Goal: Ask a question

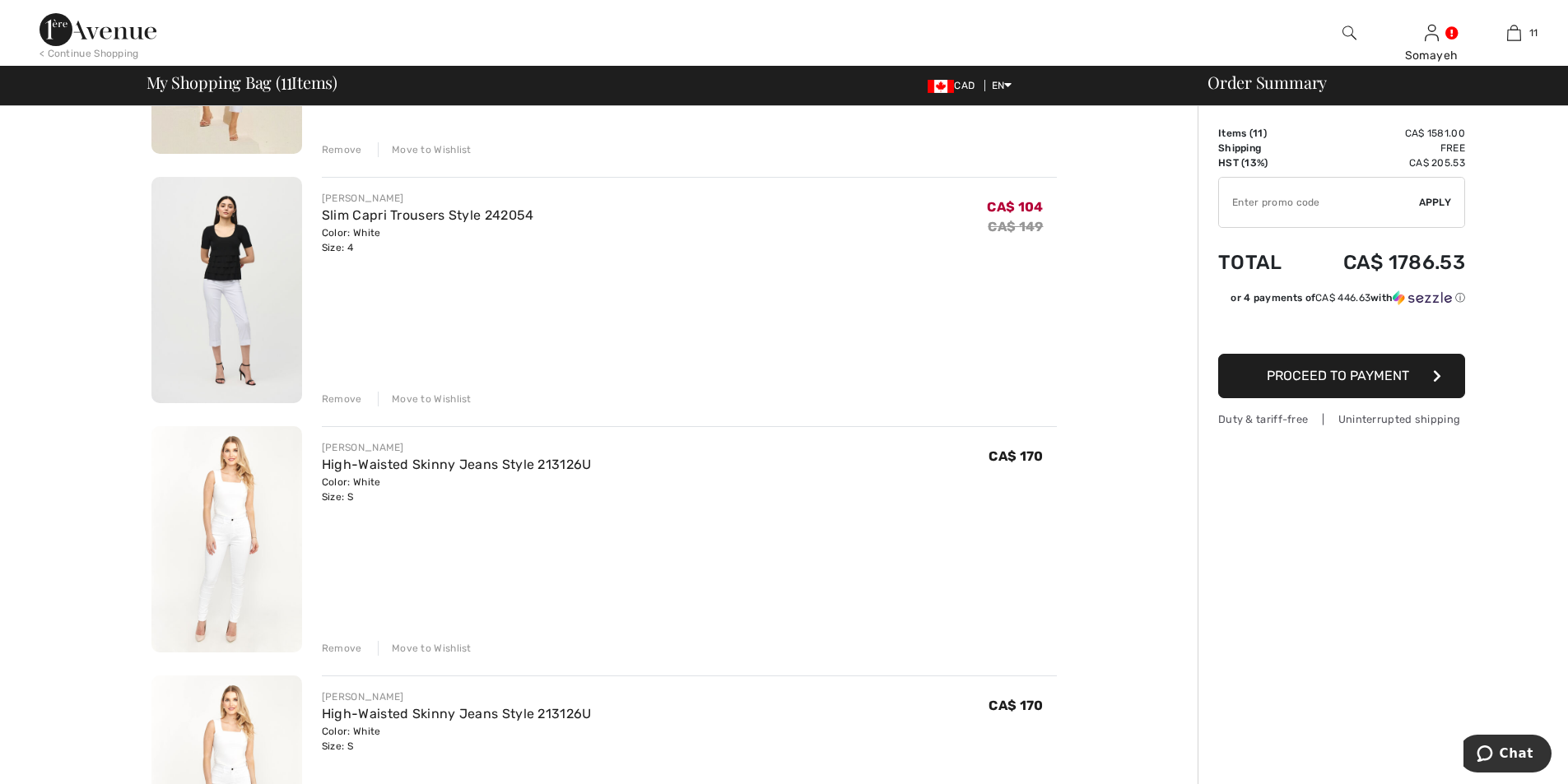
scroll to position [2386, 0]
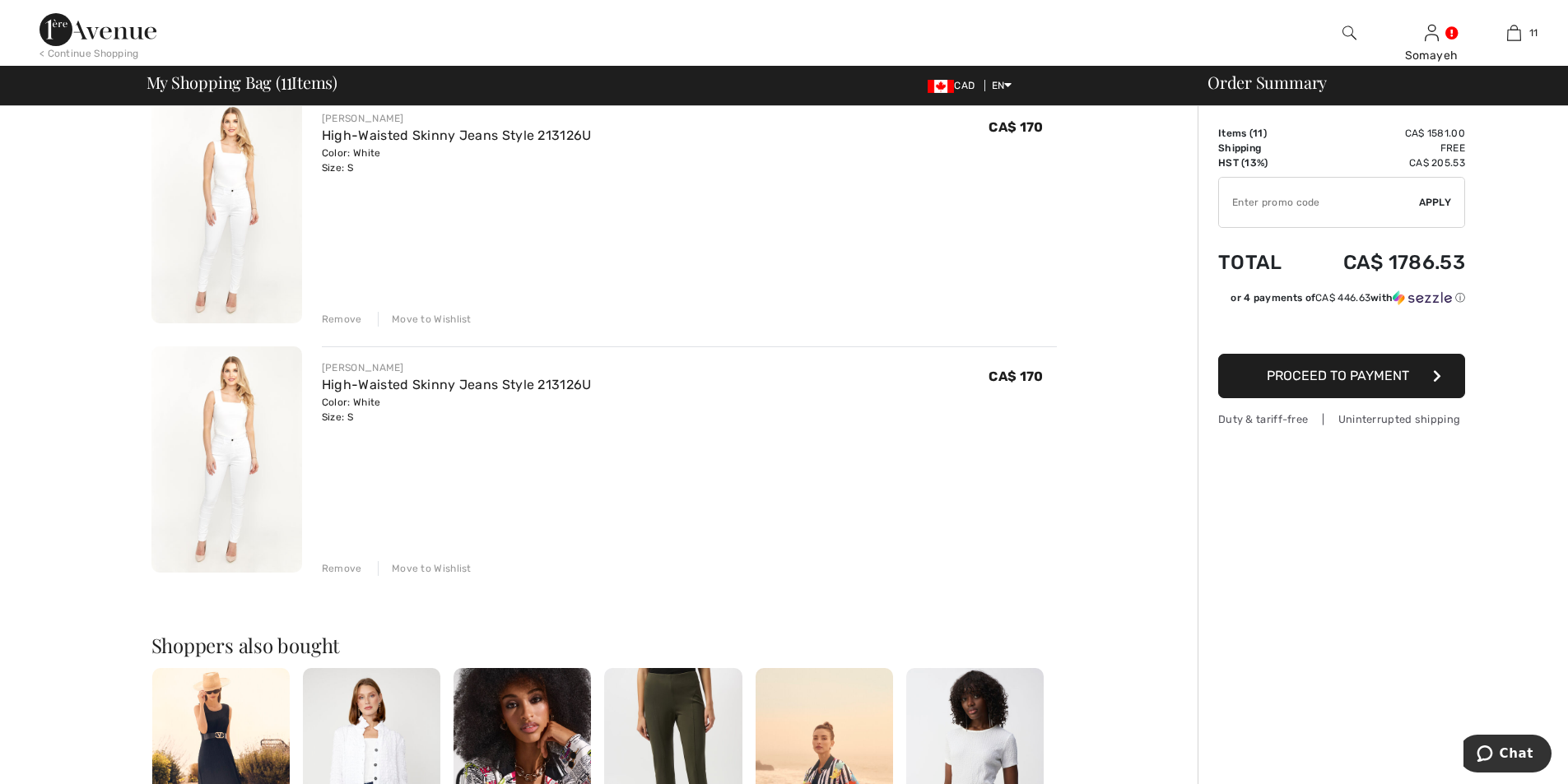
click at [336, 566] on div "Remove" at bounding box center [341, 569] width 41 height 15
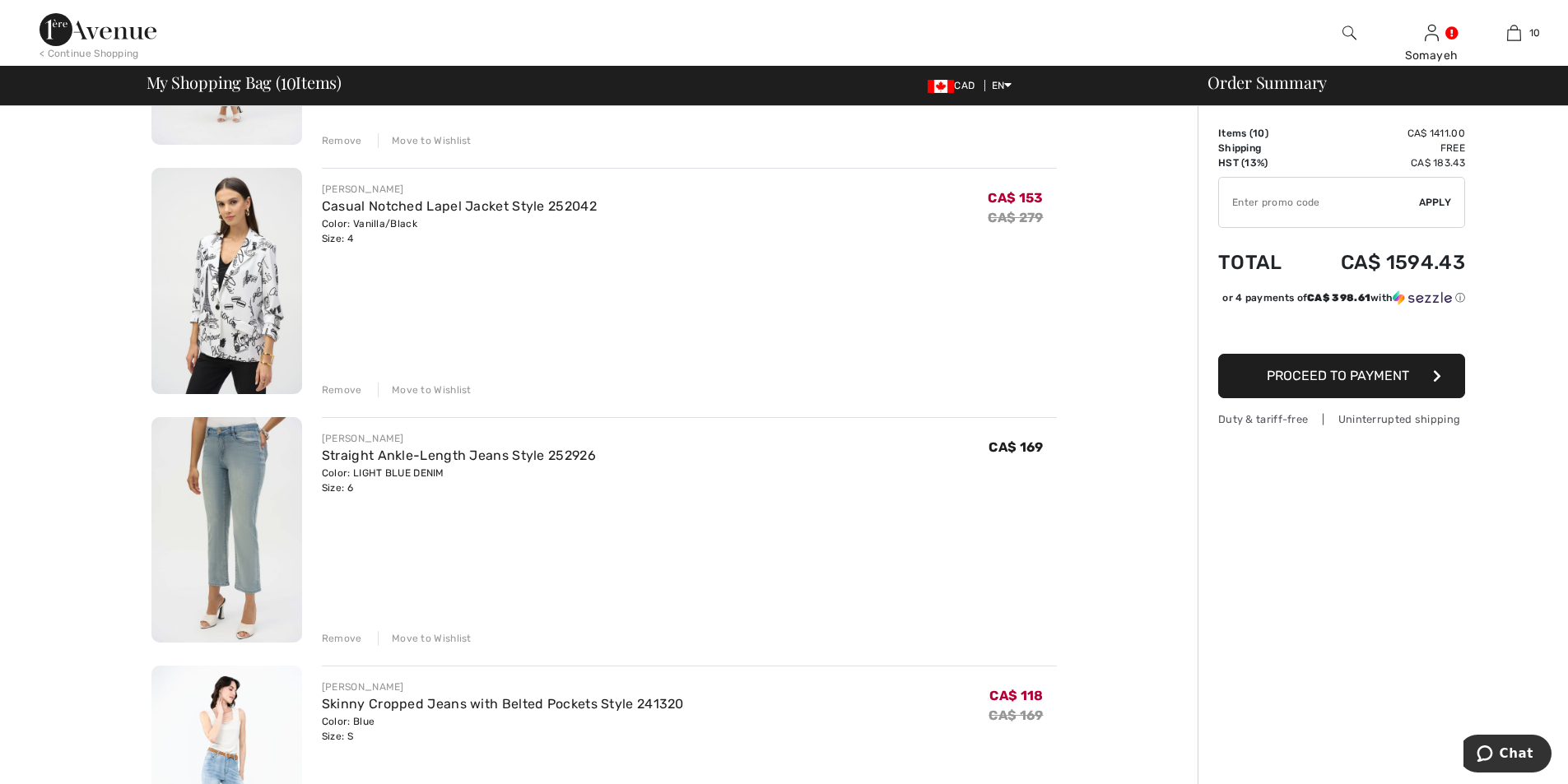
scroll to position [823, 0]
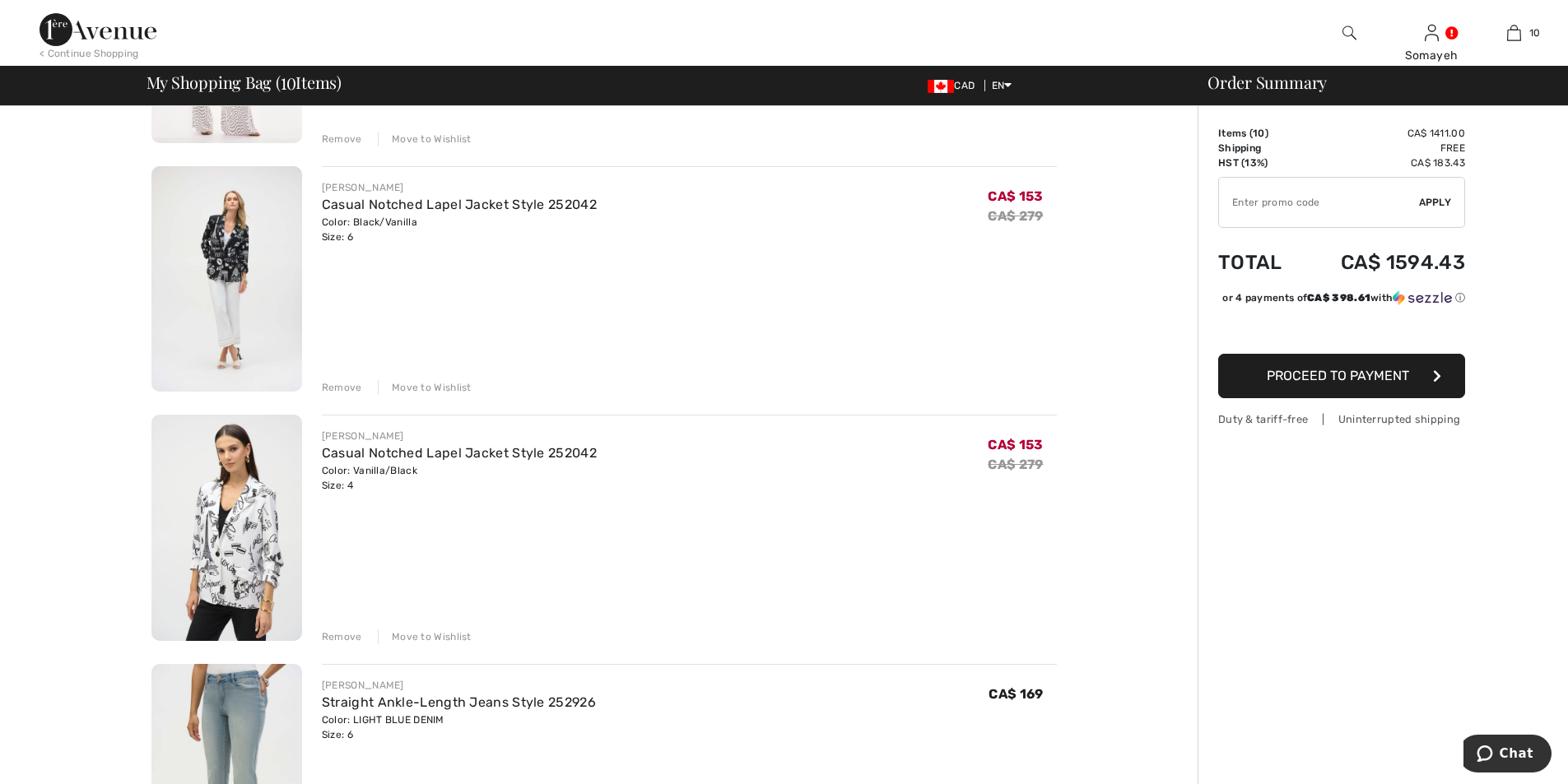
click at [234, 537] on img at bounding box center [227, 528] width 151 height 226
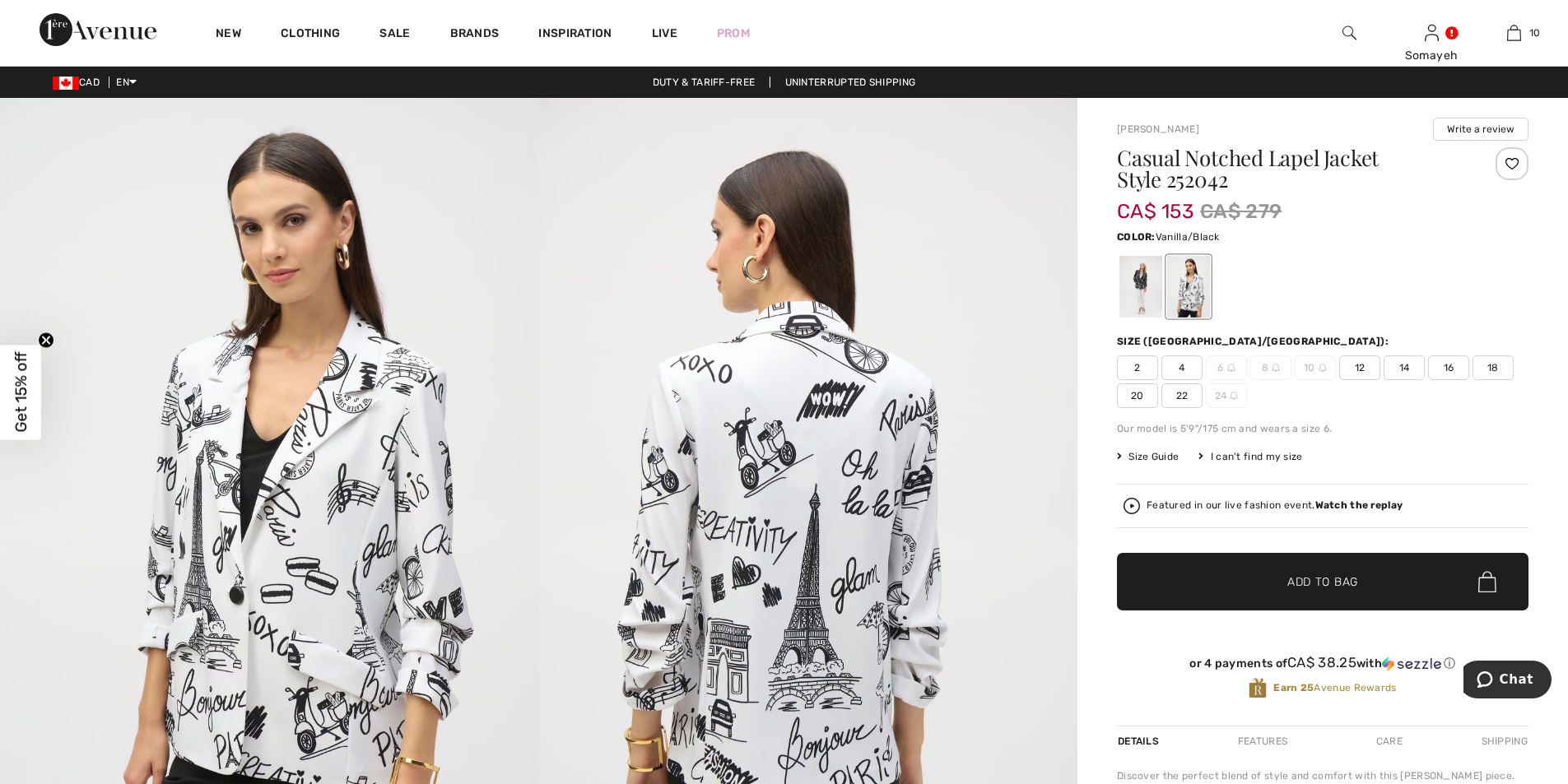
click at [298, 461] on img at bounding box center [270, 501] width 539 height 808
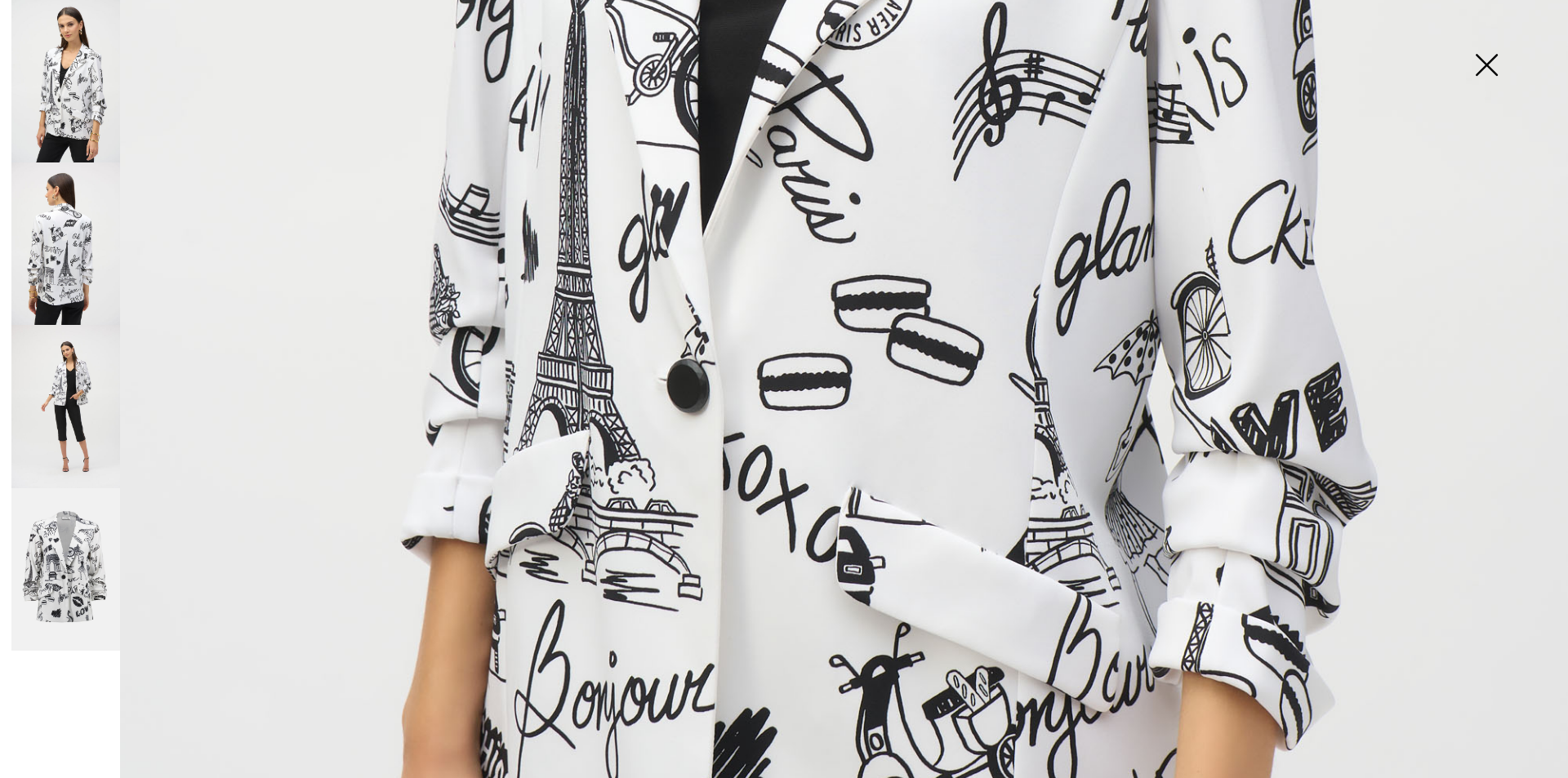
scroll to position [1225, 0]
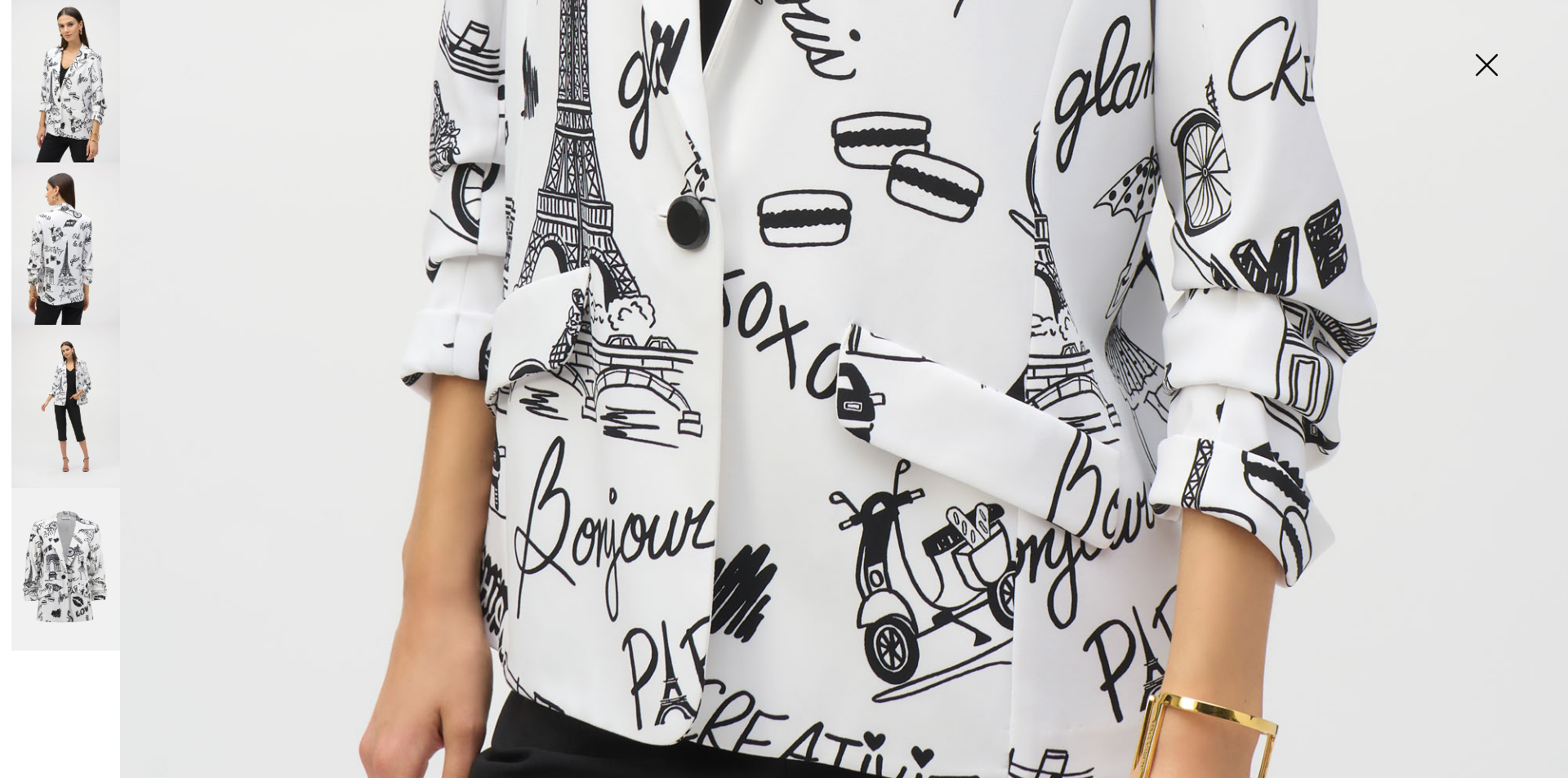
click at [65, 257] on img at bounding box center [65, 244] width 108 height 163
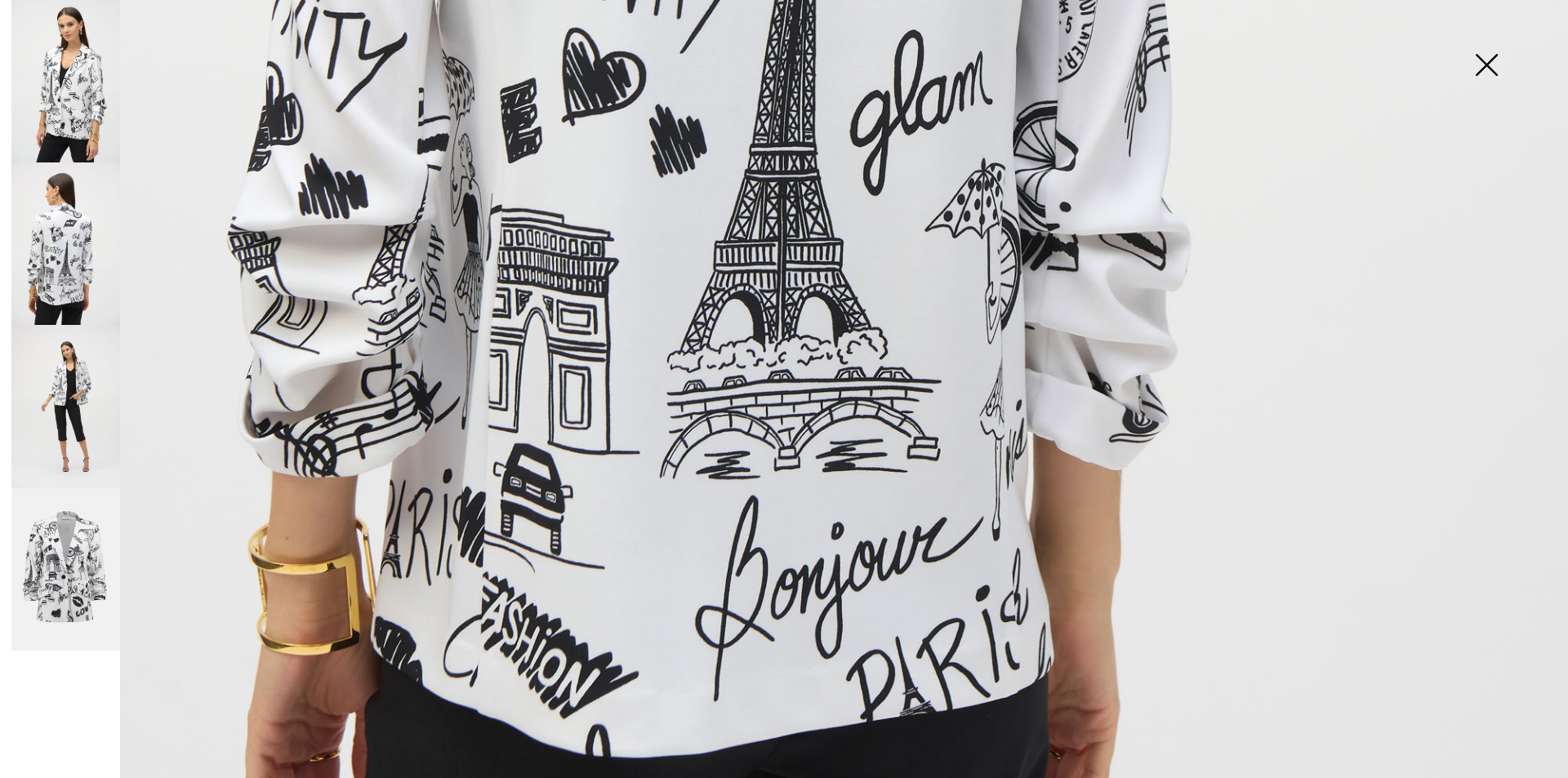
scroll to position [1388, 0]
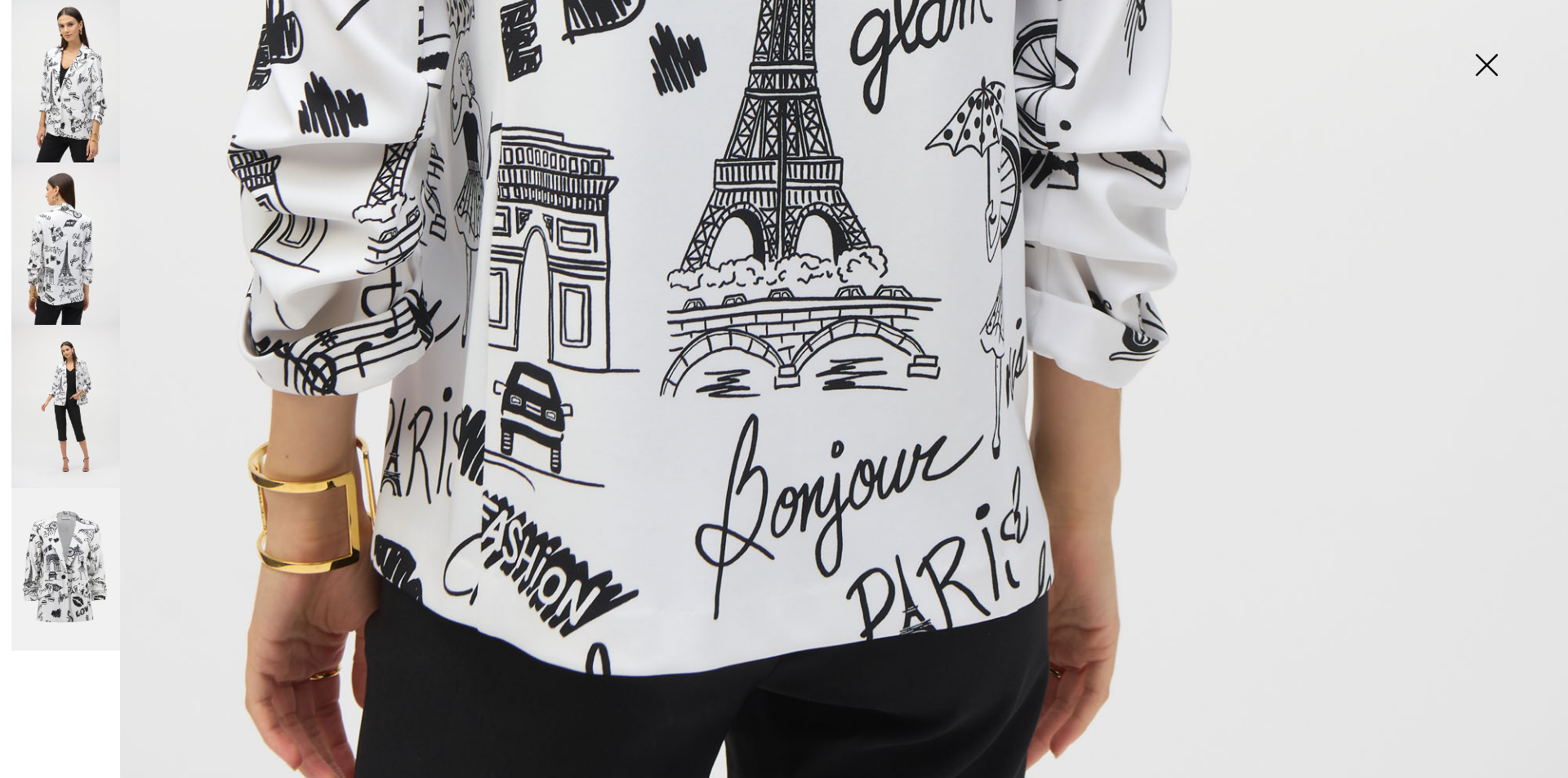
click at [66, 388] on img at bounding box center [65, 407] width 108 height 163
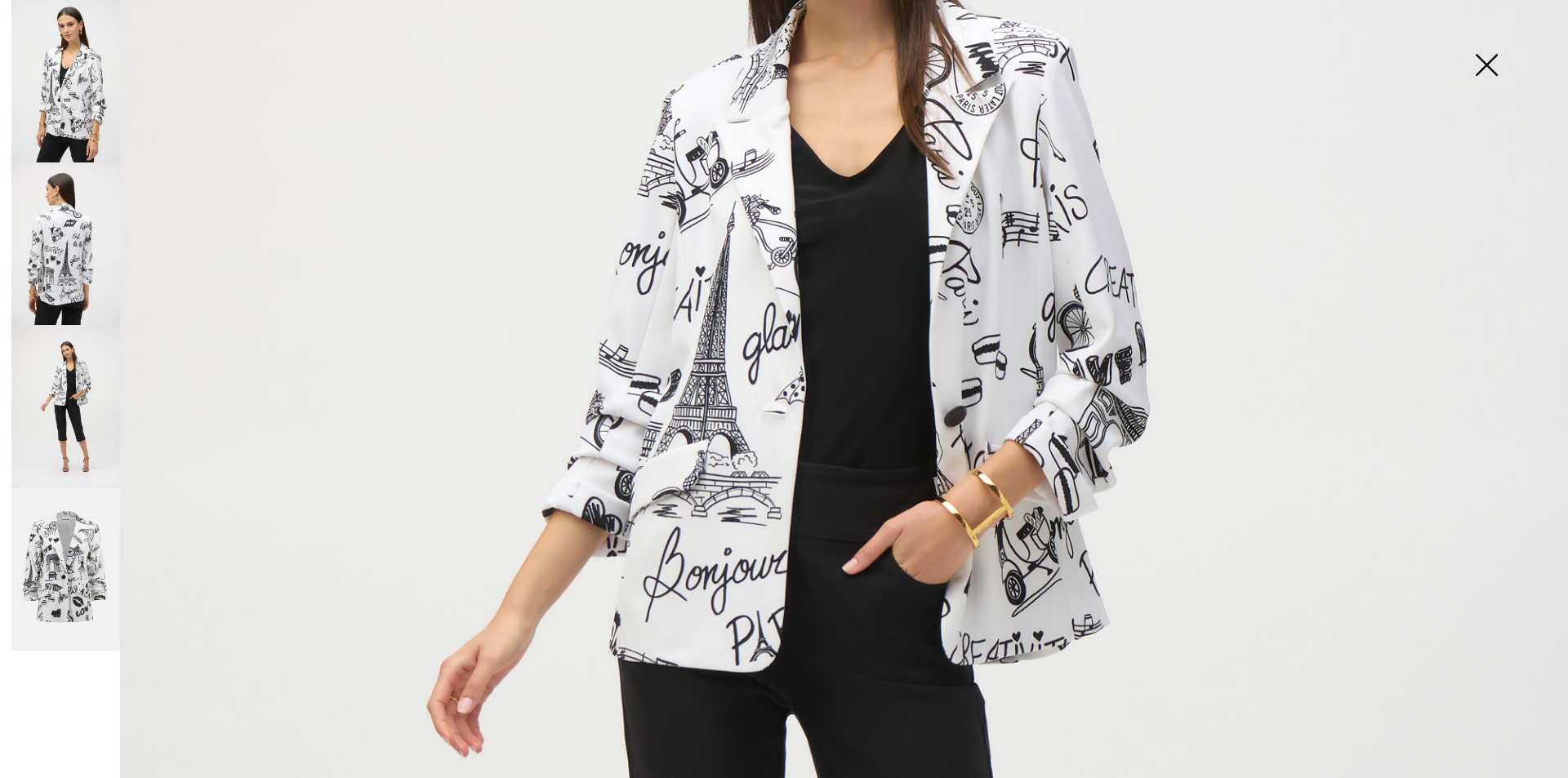
scroll to position [409, 0]
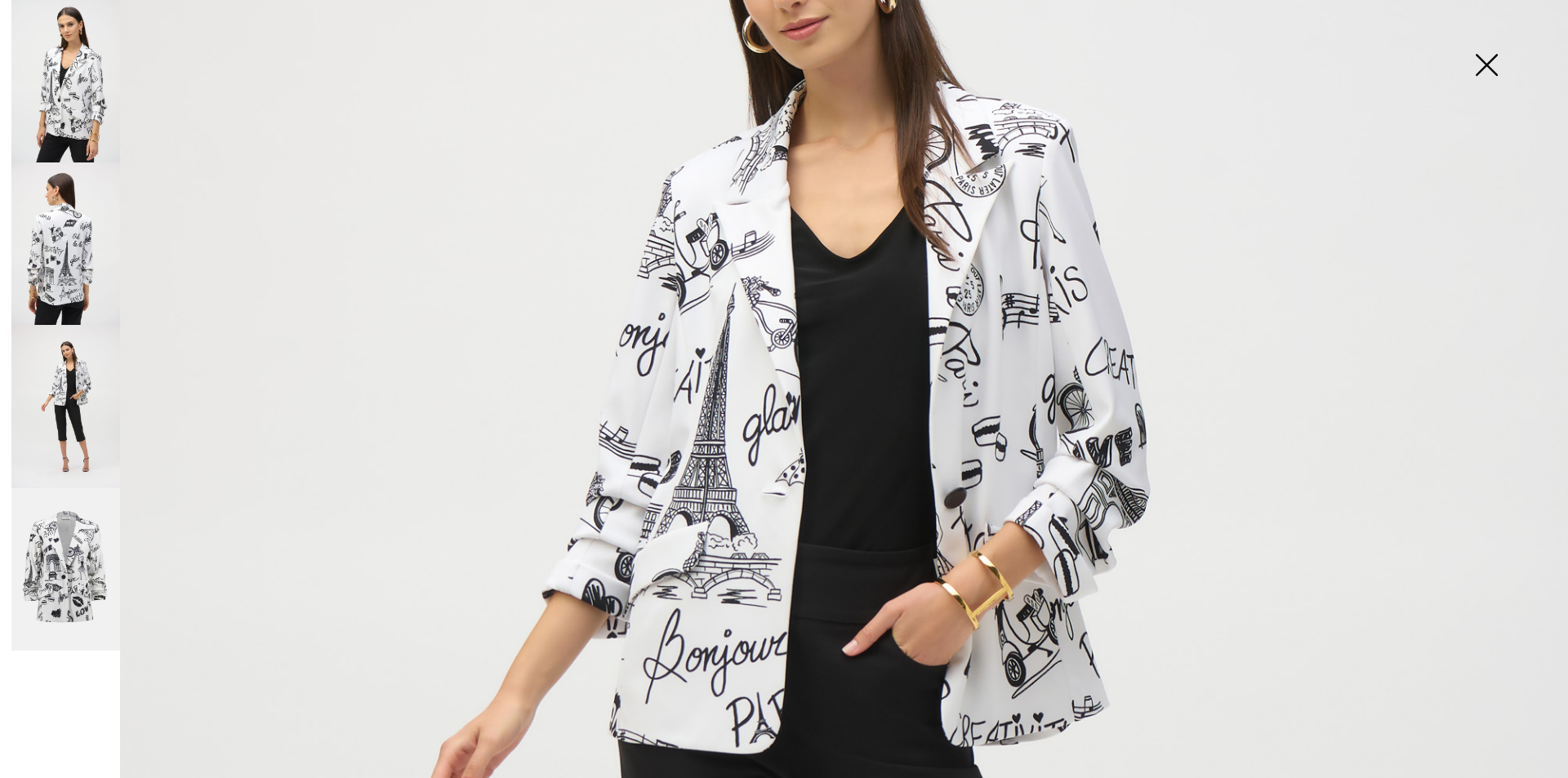
click at [61, 557] on img at bounding box center [65, 569] width 108 height 164
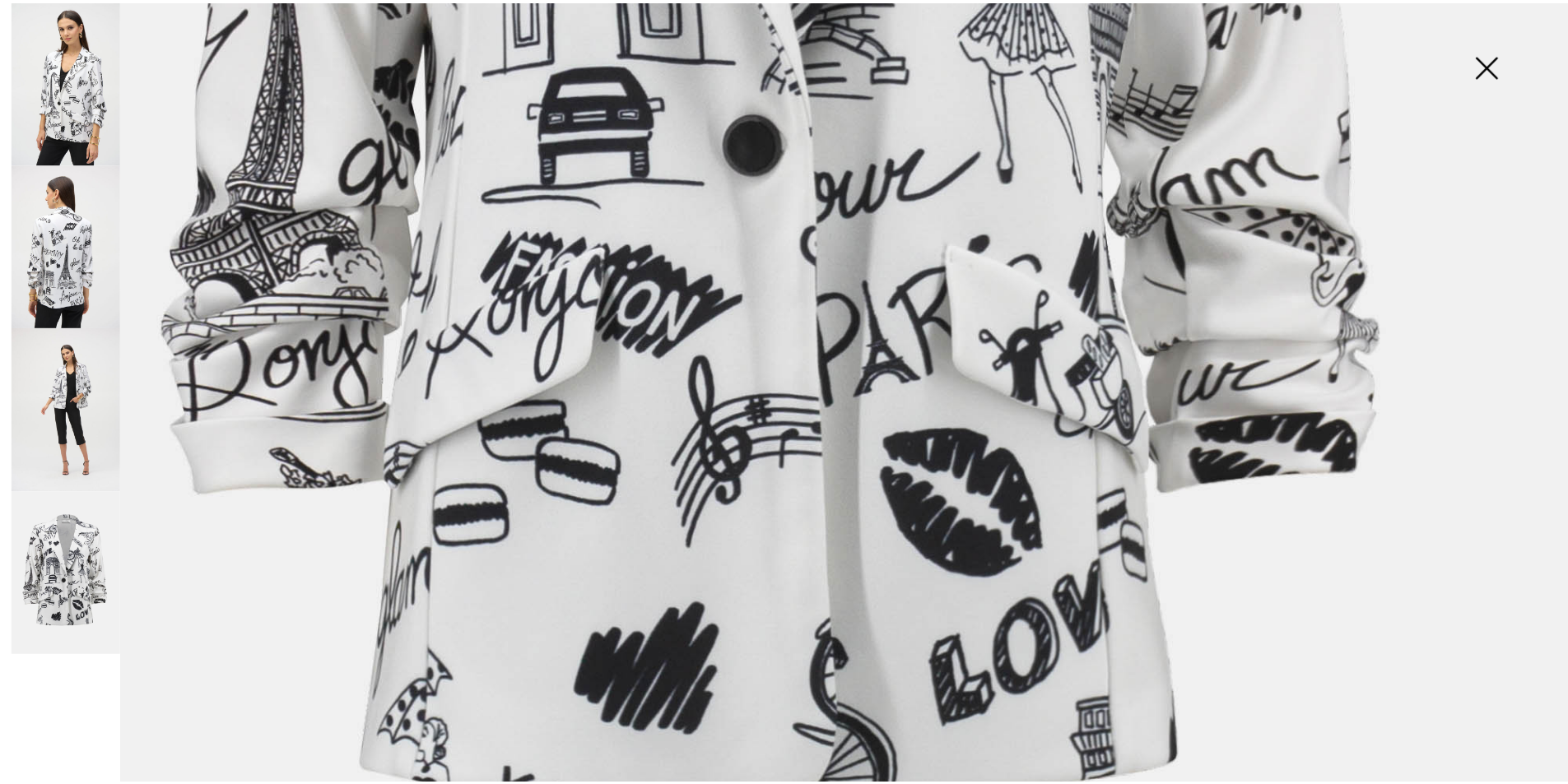
scroll to position [1234, 0]
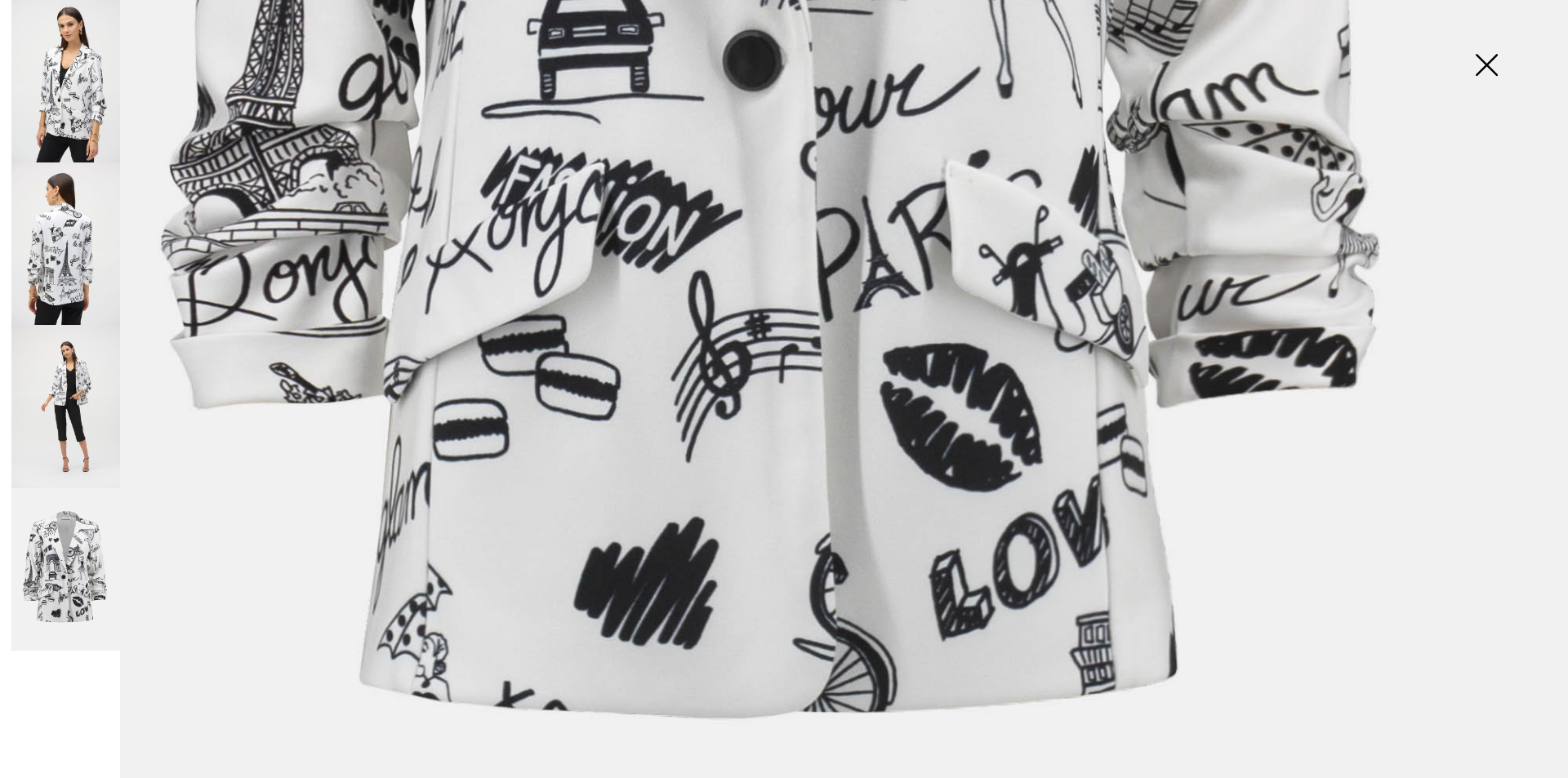
click at [1482, 65] on img at bounding box center [1486, 66] width 81 height 84
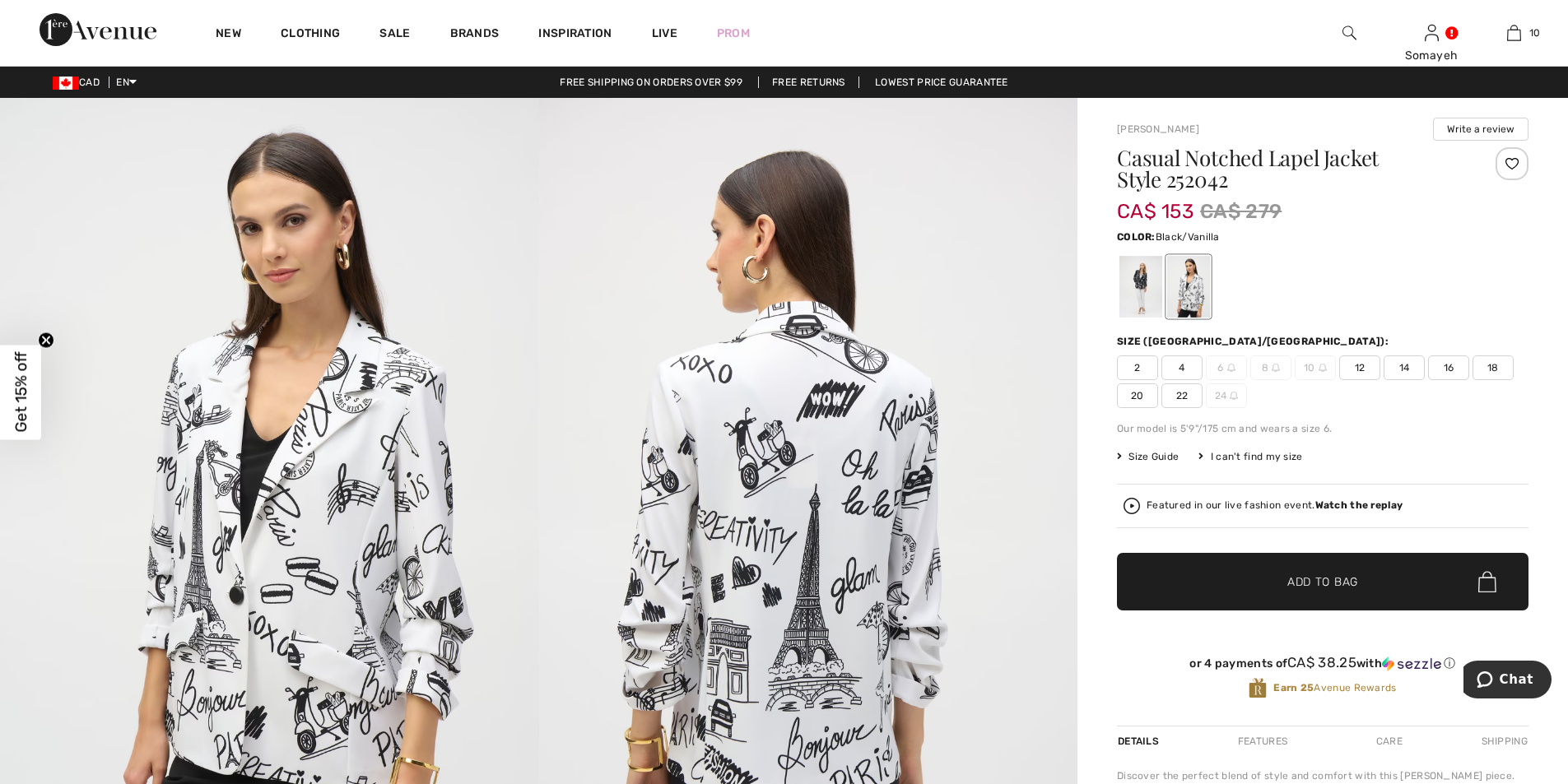
click at [1142, 294] on div at bounding box center [1140, 286] width 42 height 61
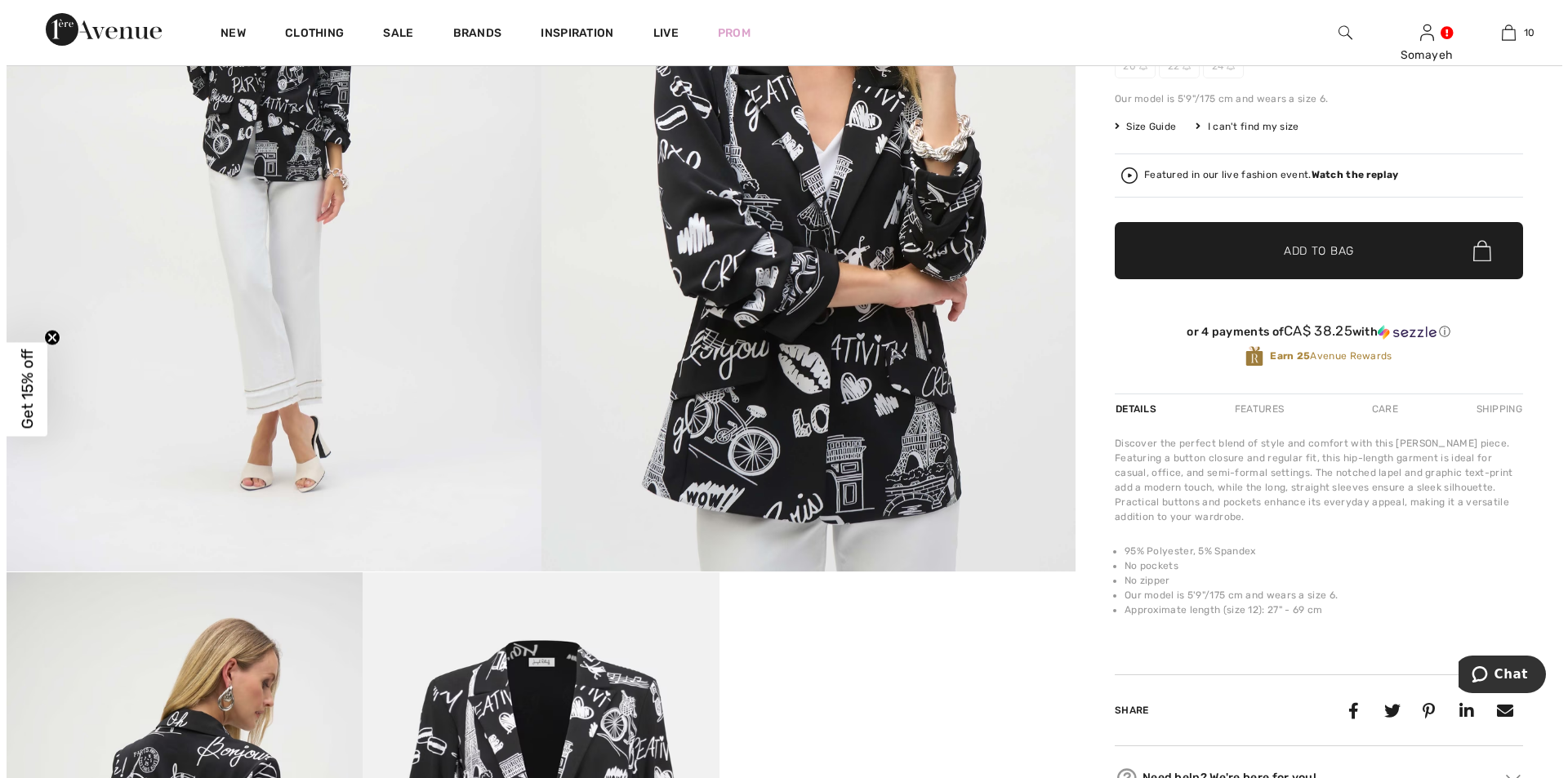
scroll to position [81, 0]
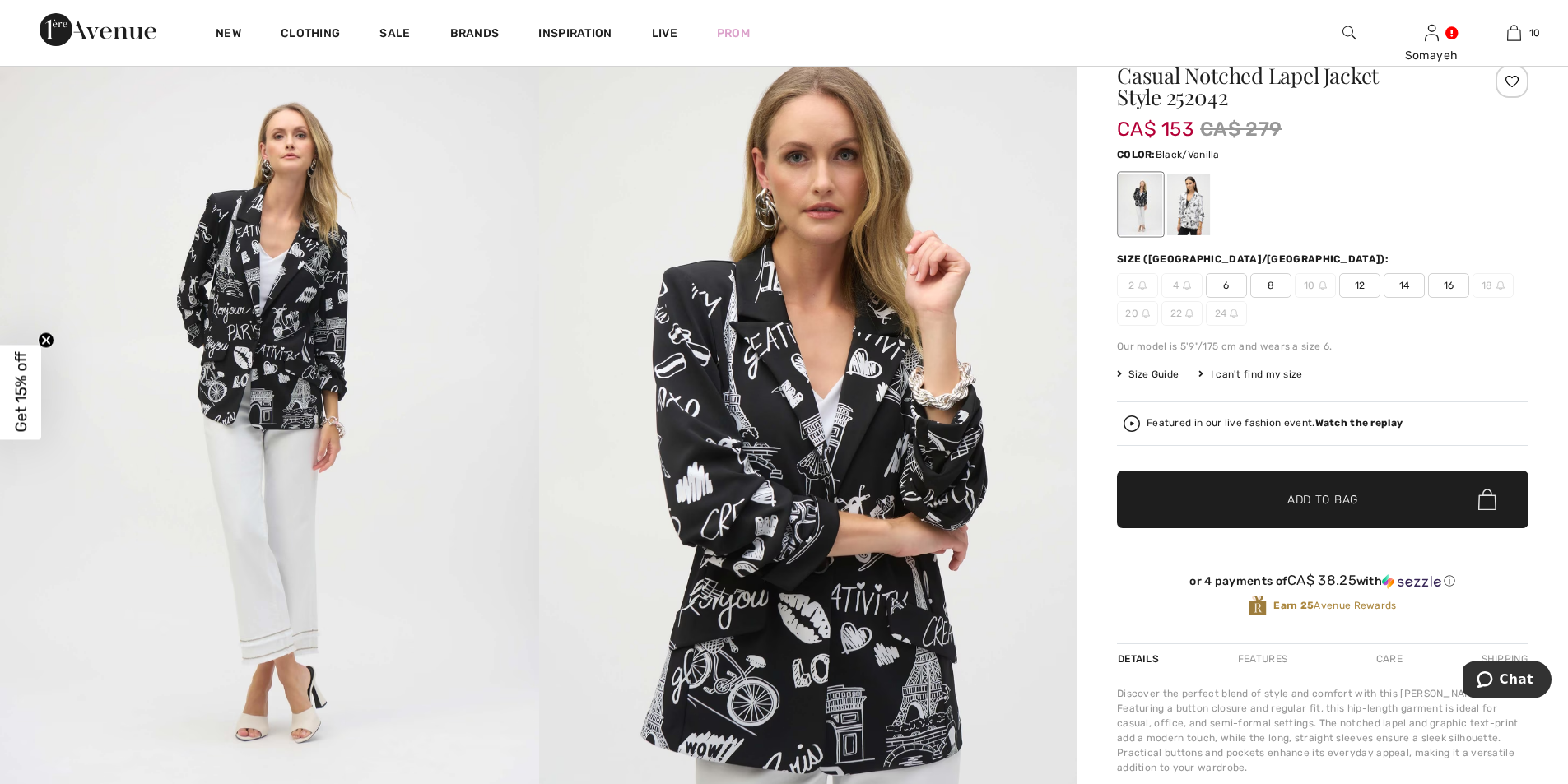
click at [302, 308] on img at bounding box center [270, 419] width 539 height 808
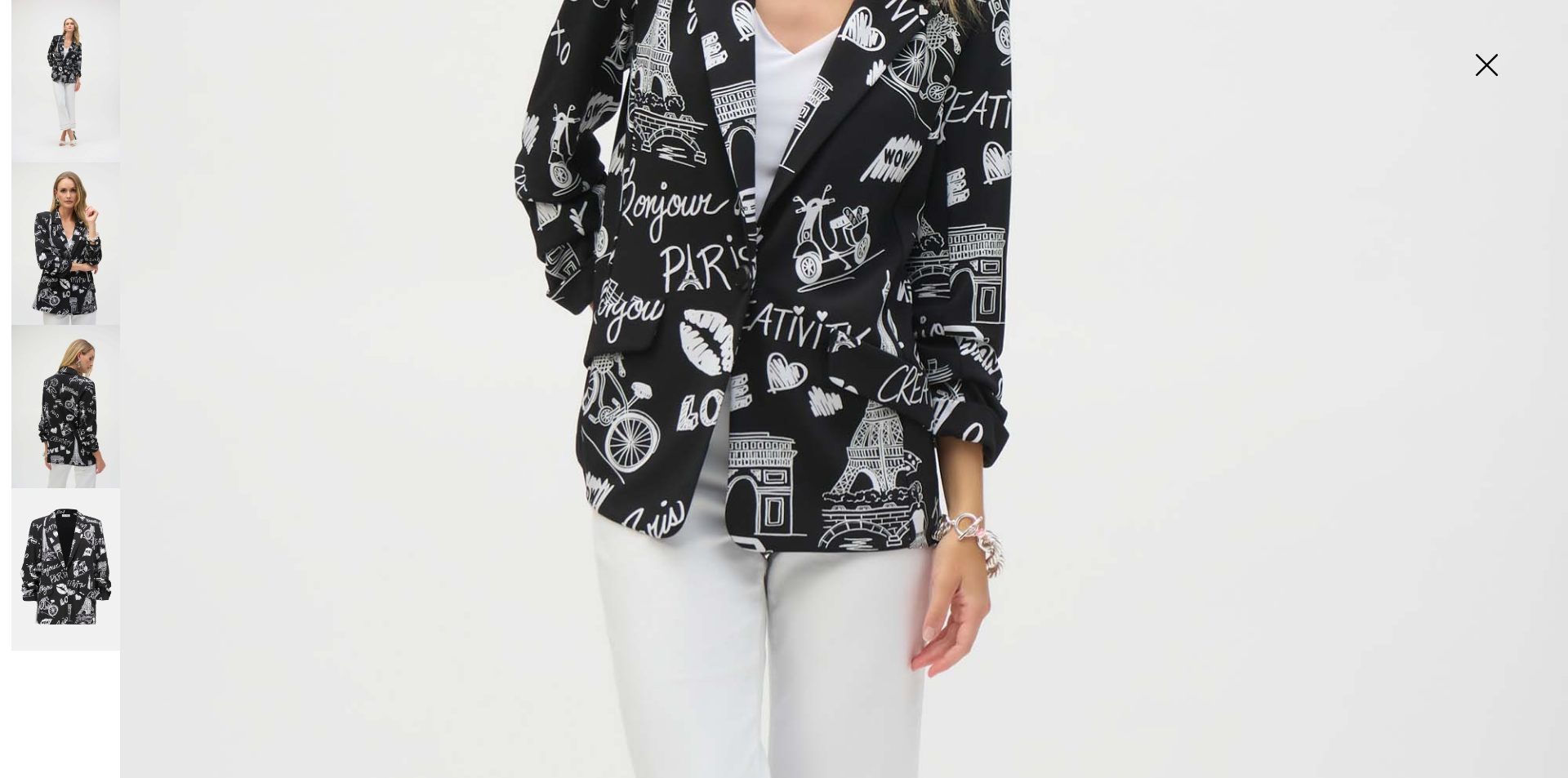
scroll to position [245, 0]
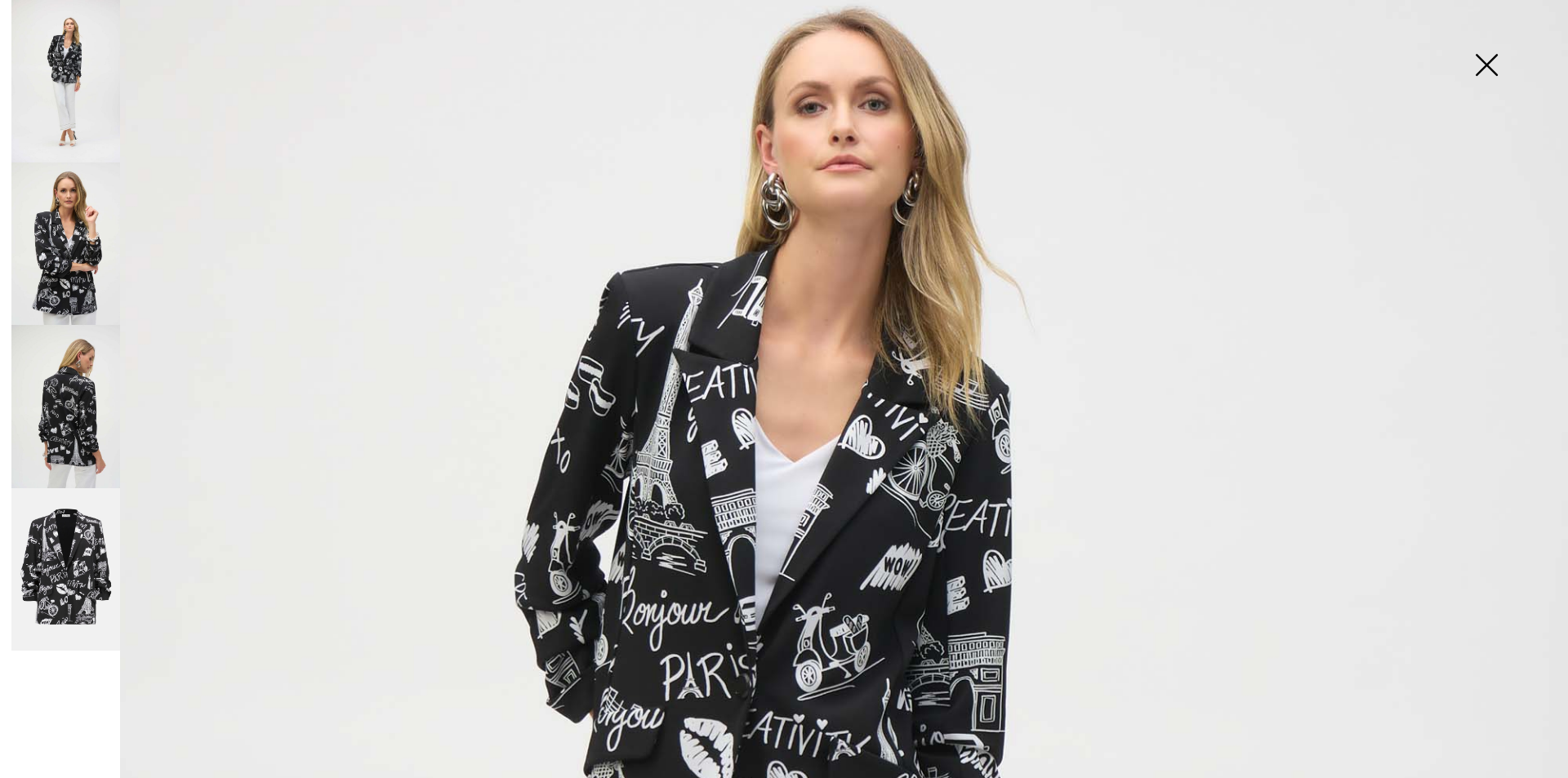
click at [94, 251] on img at bounding box center [65, 244] width 108 height 163
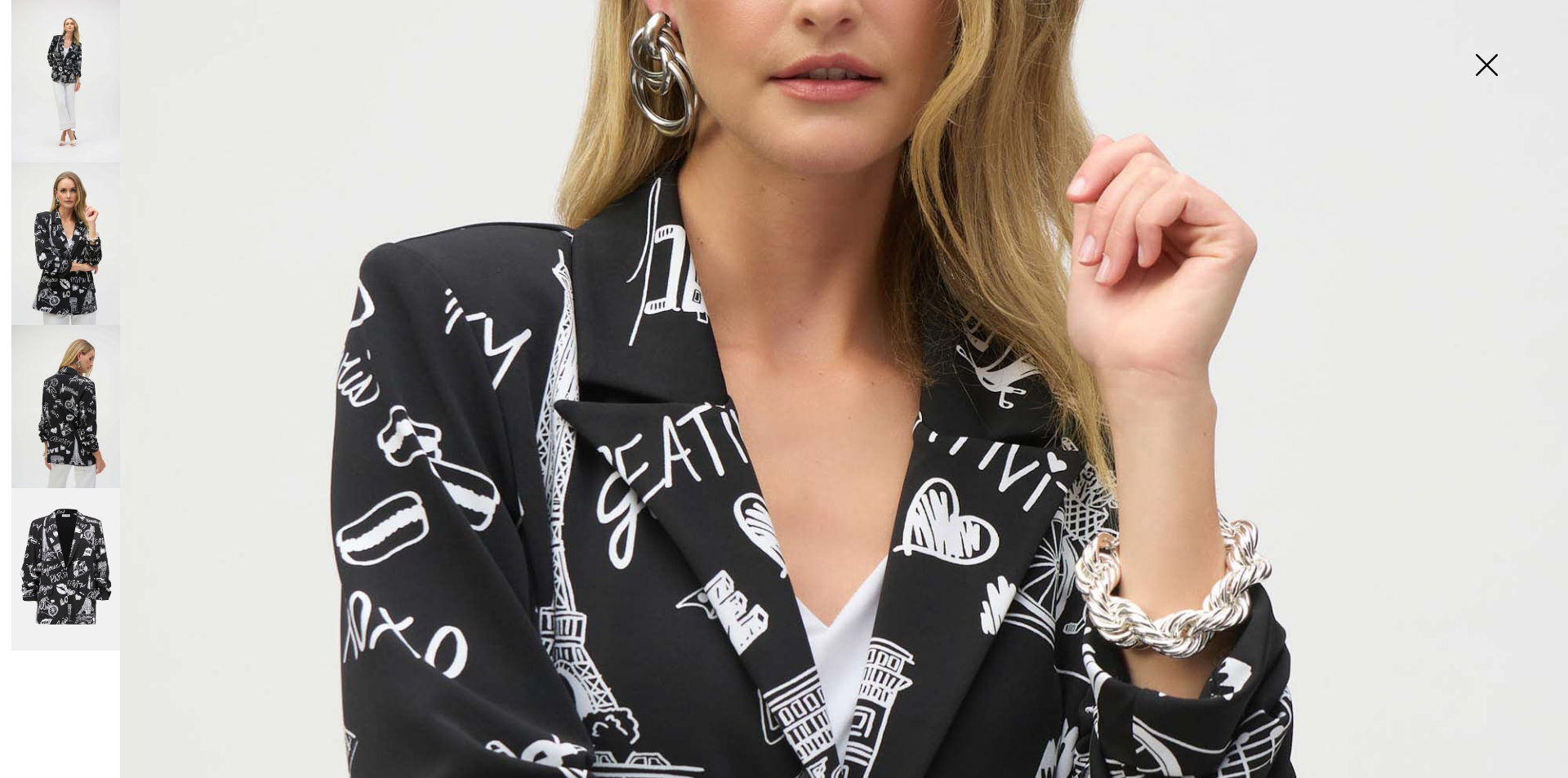
scroll to position [816, 0]
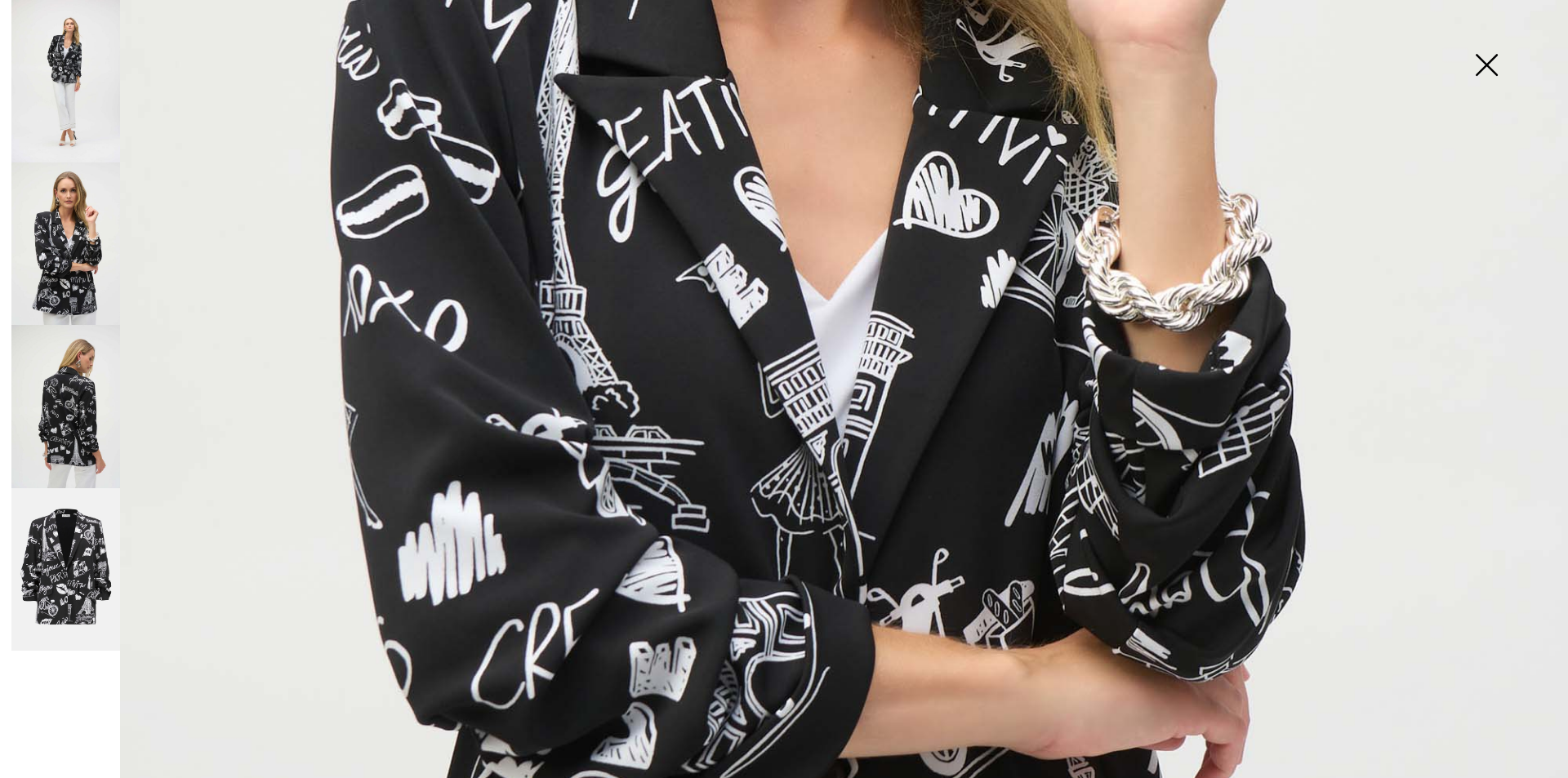
click at [56, 442] on img at bounding box center [65, 407] width 108 height 163
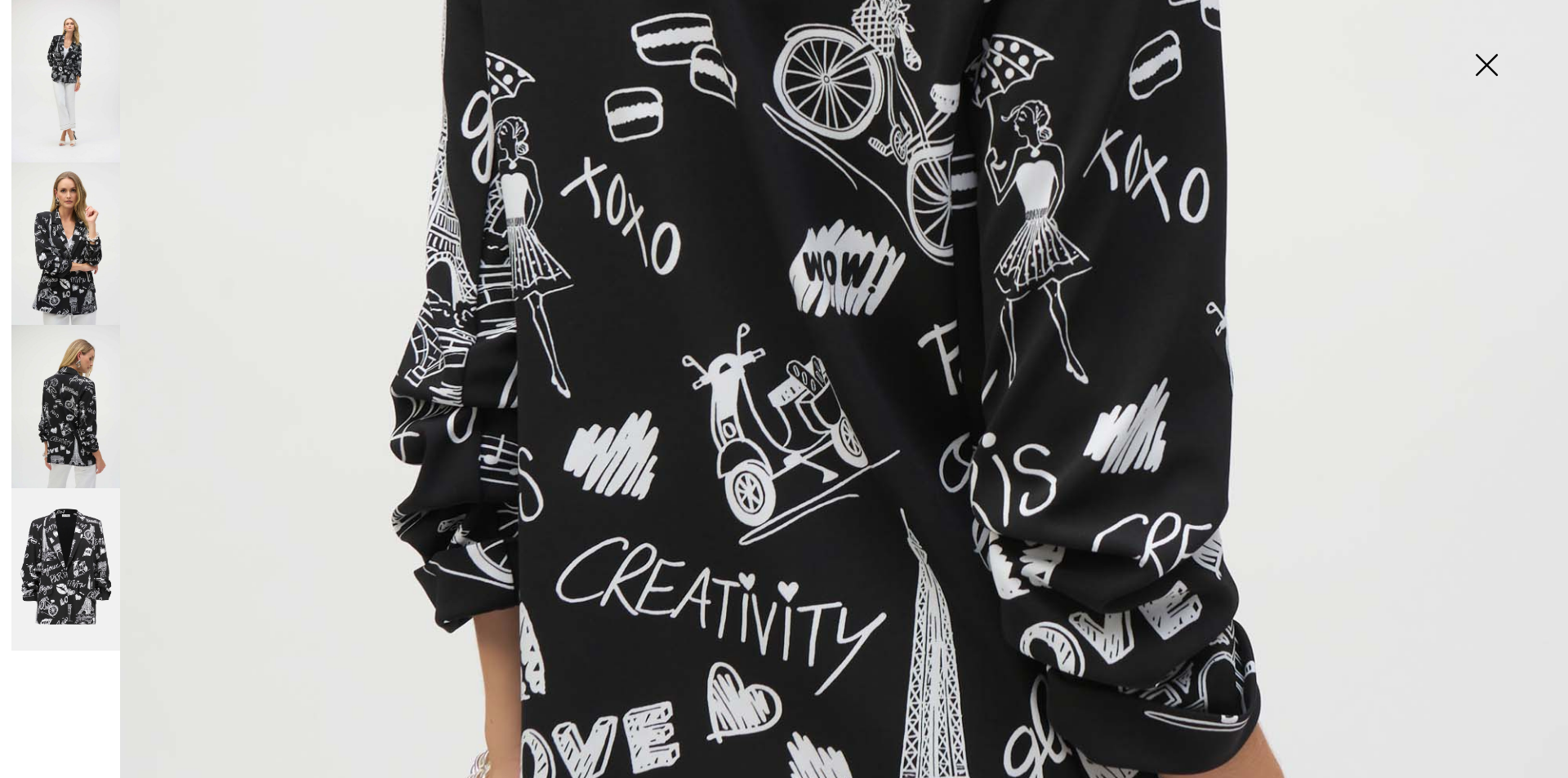
scroll to position [1144, 0]
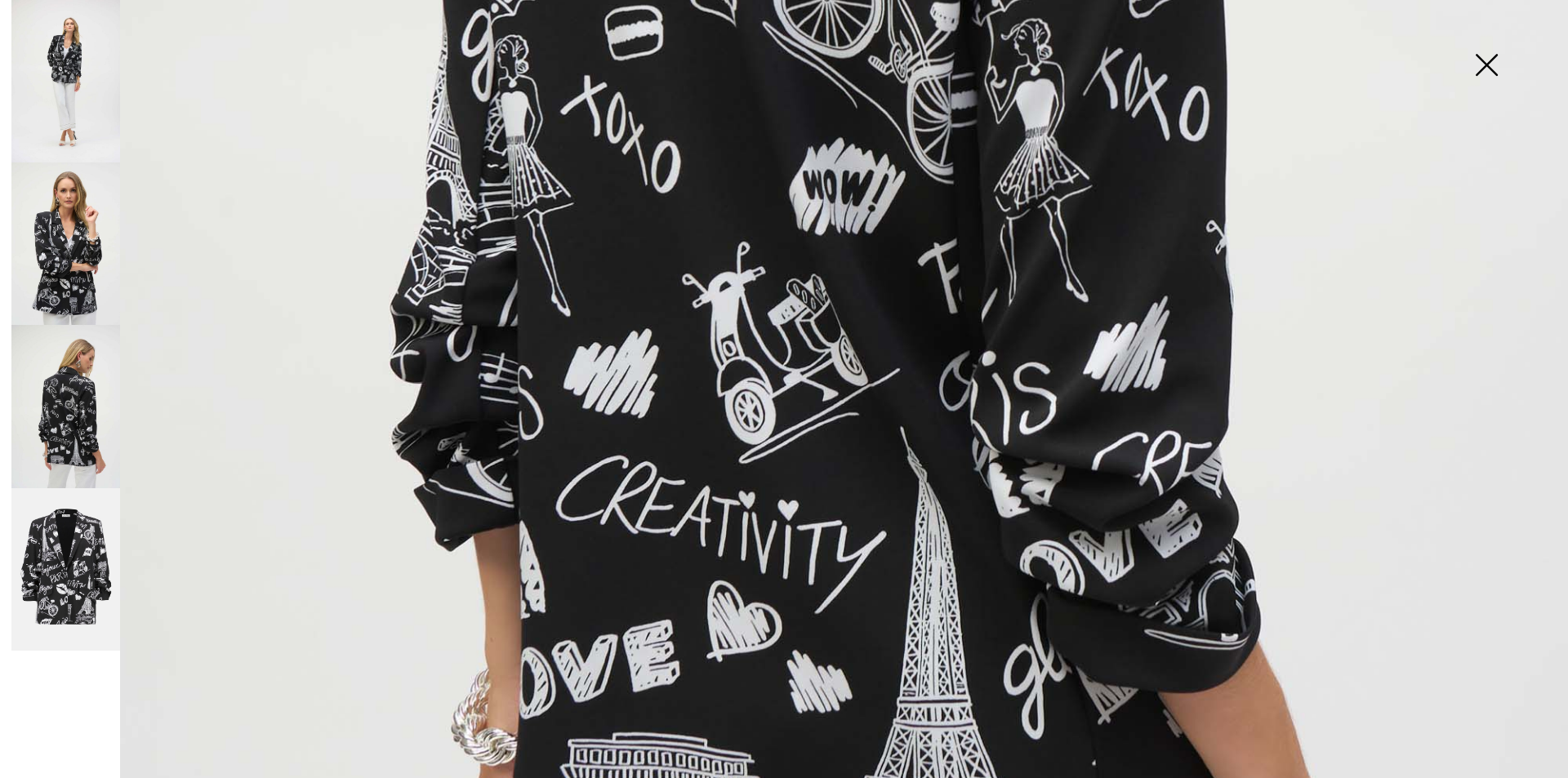
click at [82, 578] on img at bounding box center [65, 569] width 108 height 164
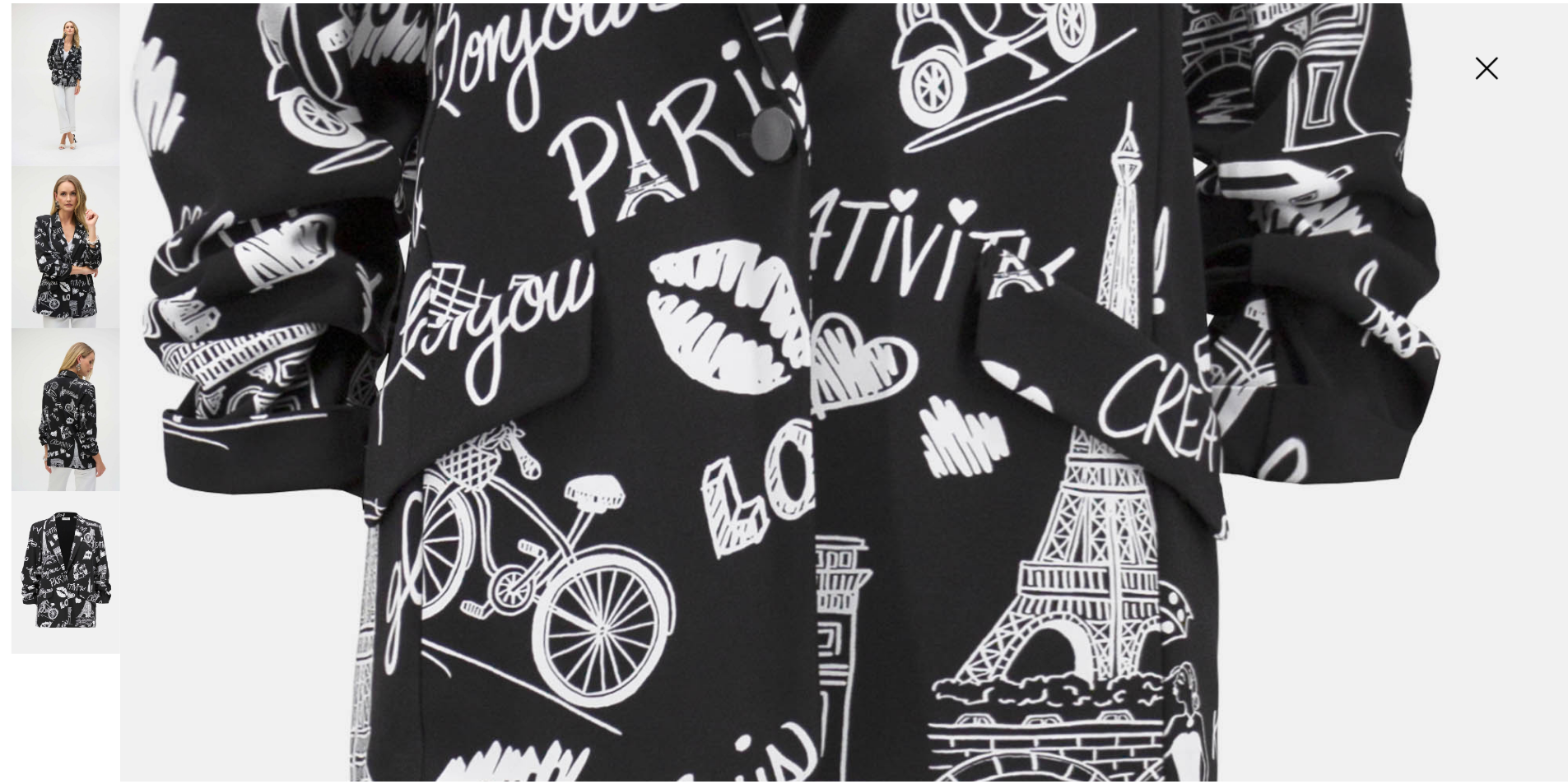
scroll to position [576, 0]
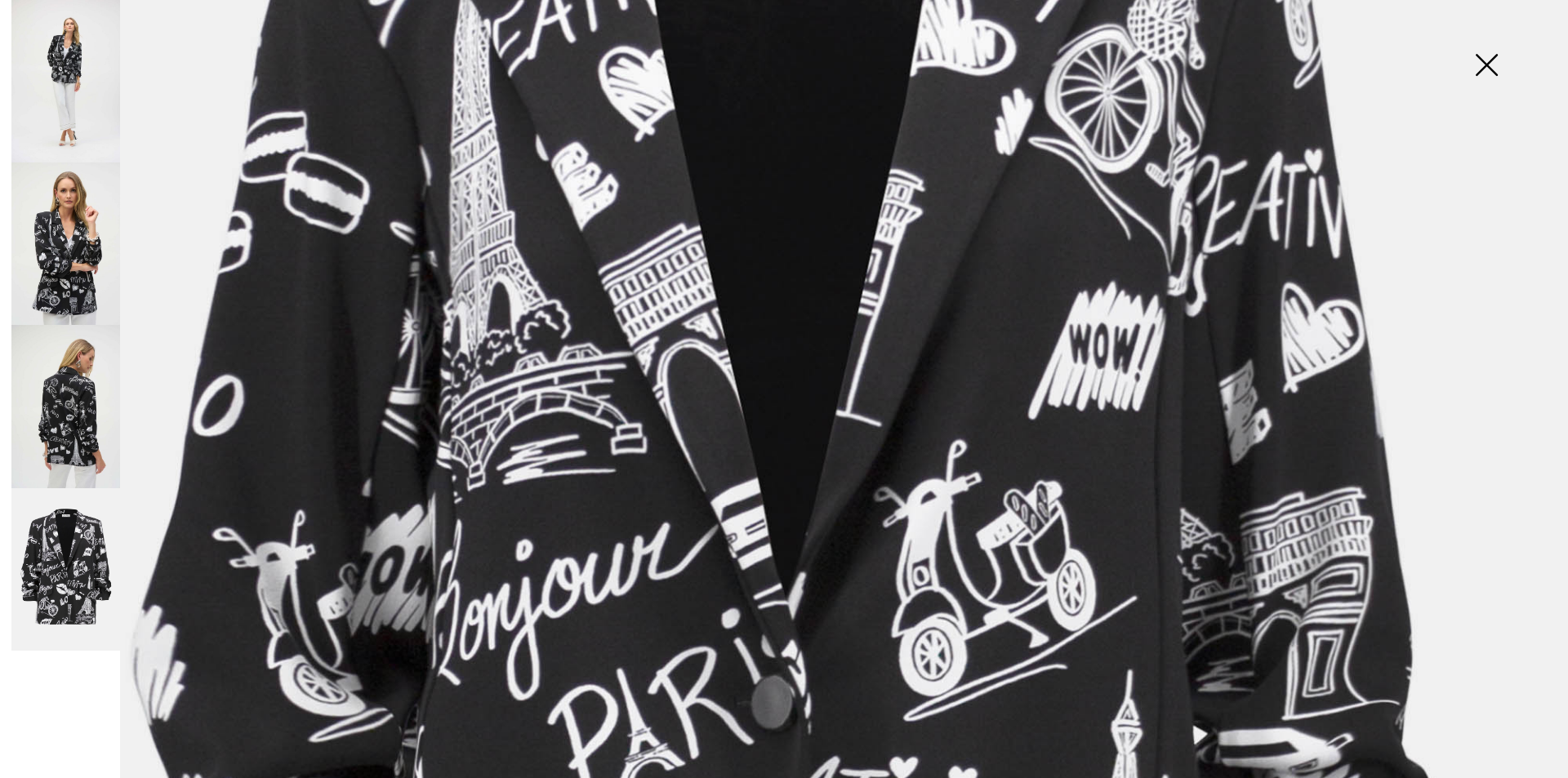
click at [1481, 62] on img at bounding box center [1486, 66] width 81 height 84
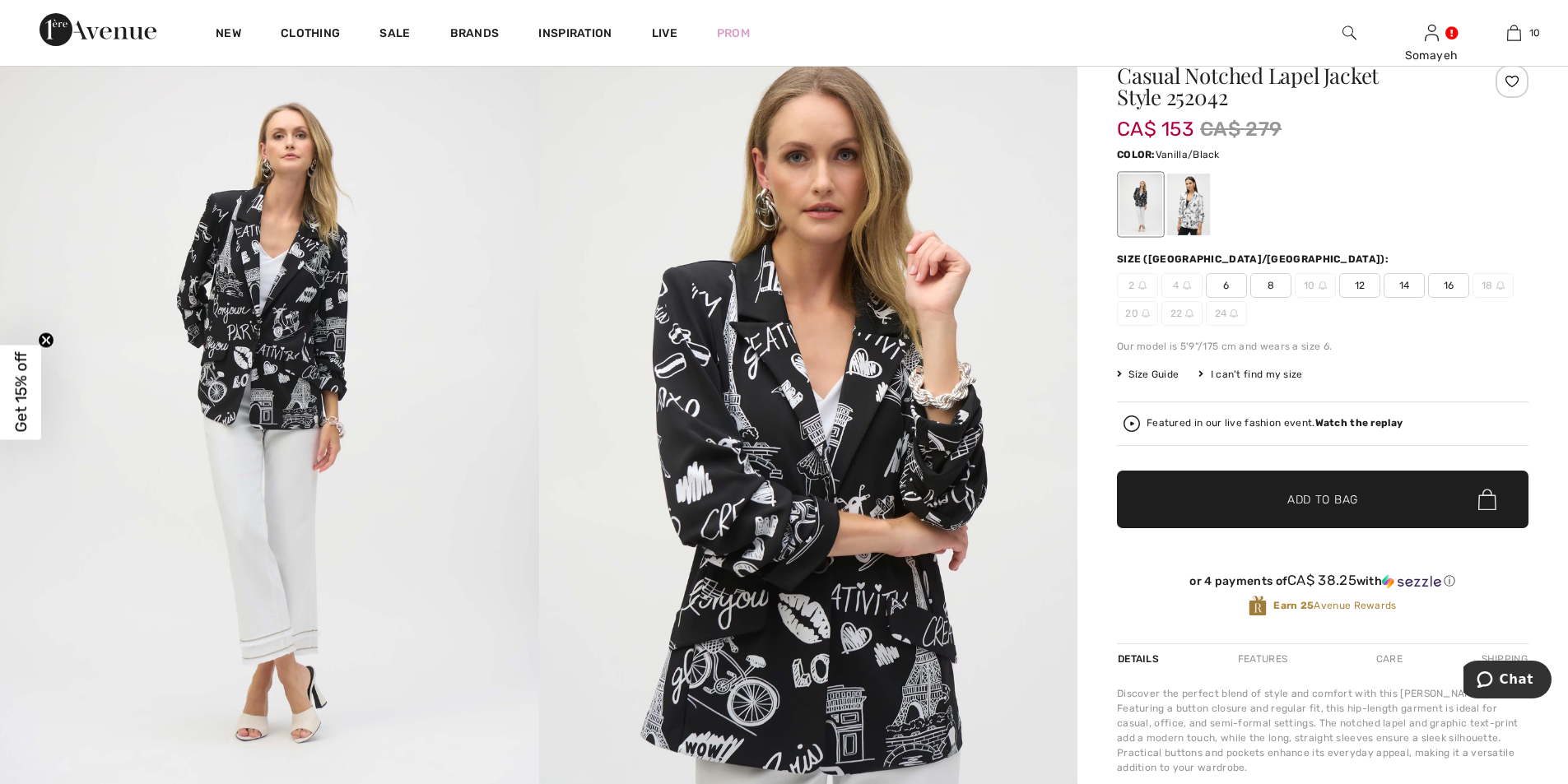
click at [1189, 197] on div at bounding box center [1187, 204] width 42 height 61
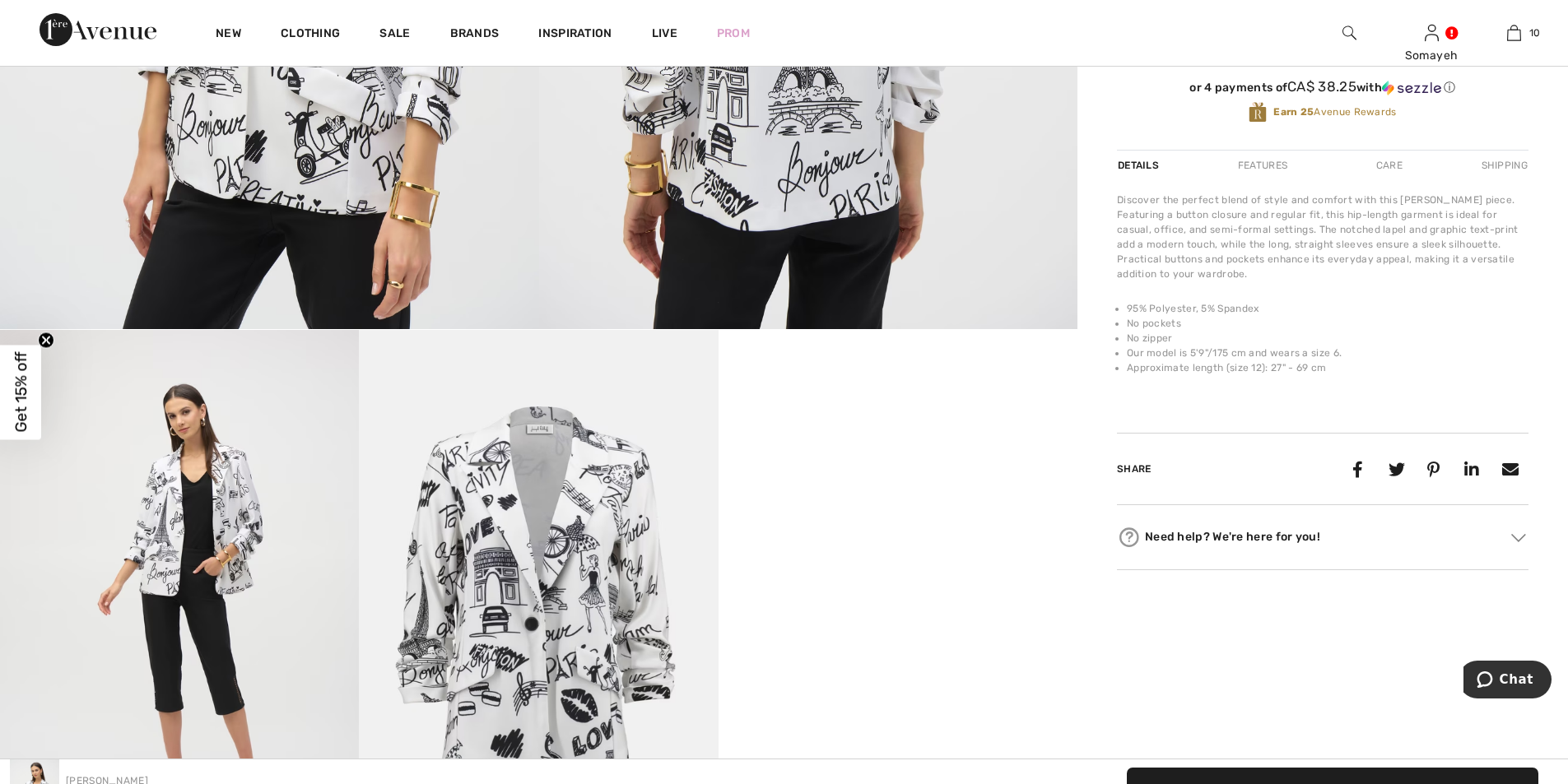
scroll to position [247, 0]
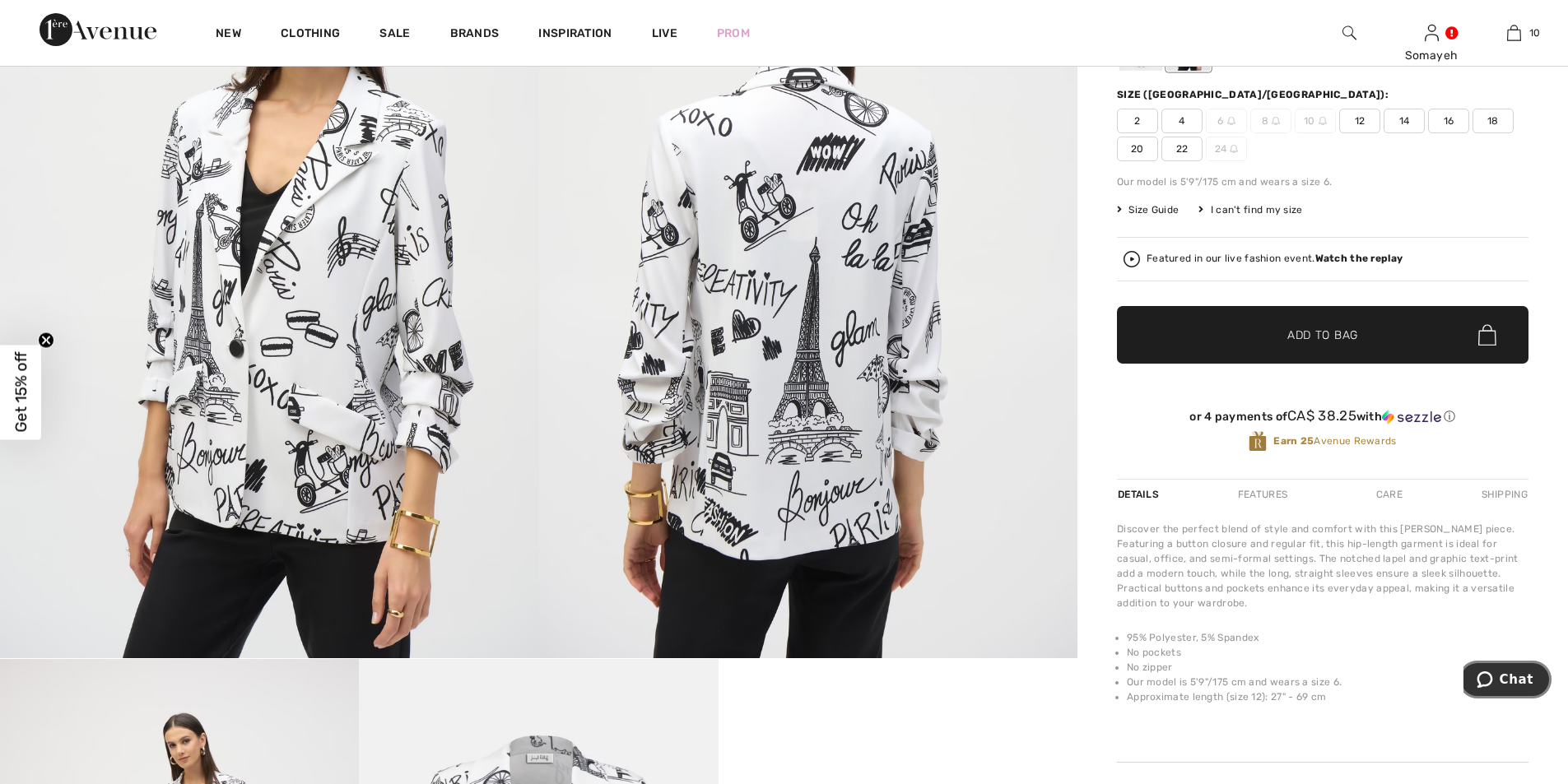
click at [1511, 679] on span "Chat" at bounding box center [1516, 679] width 34 height 15
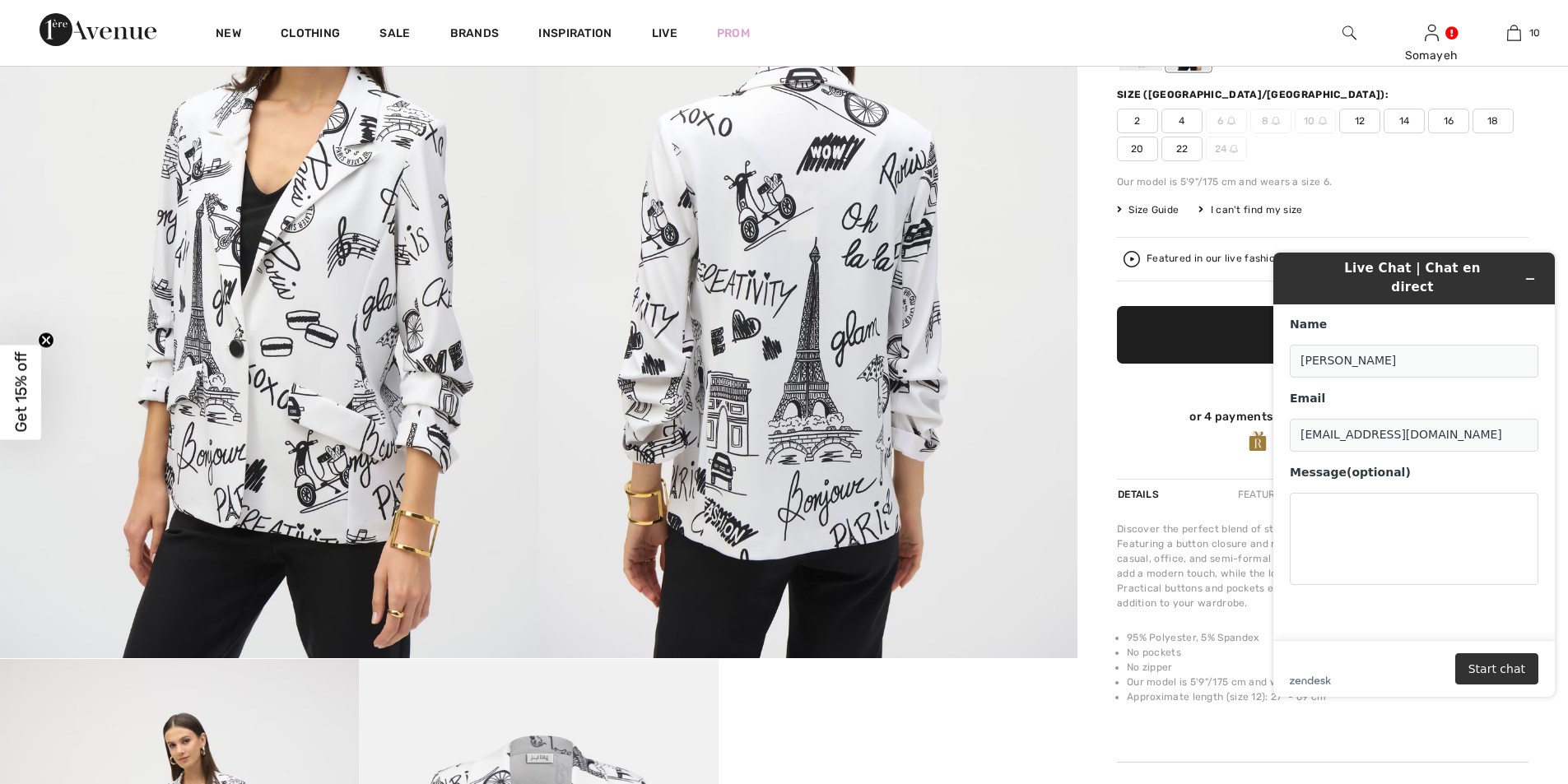
scroll to position [0, 0]
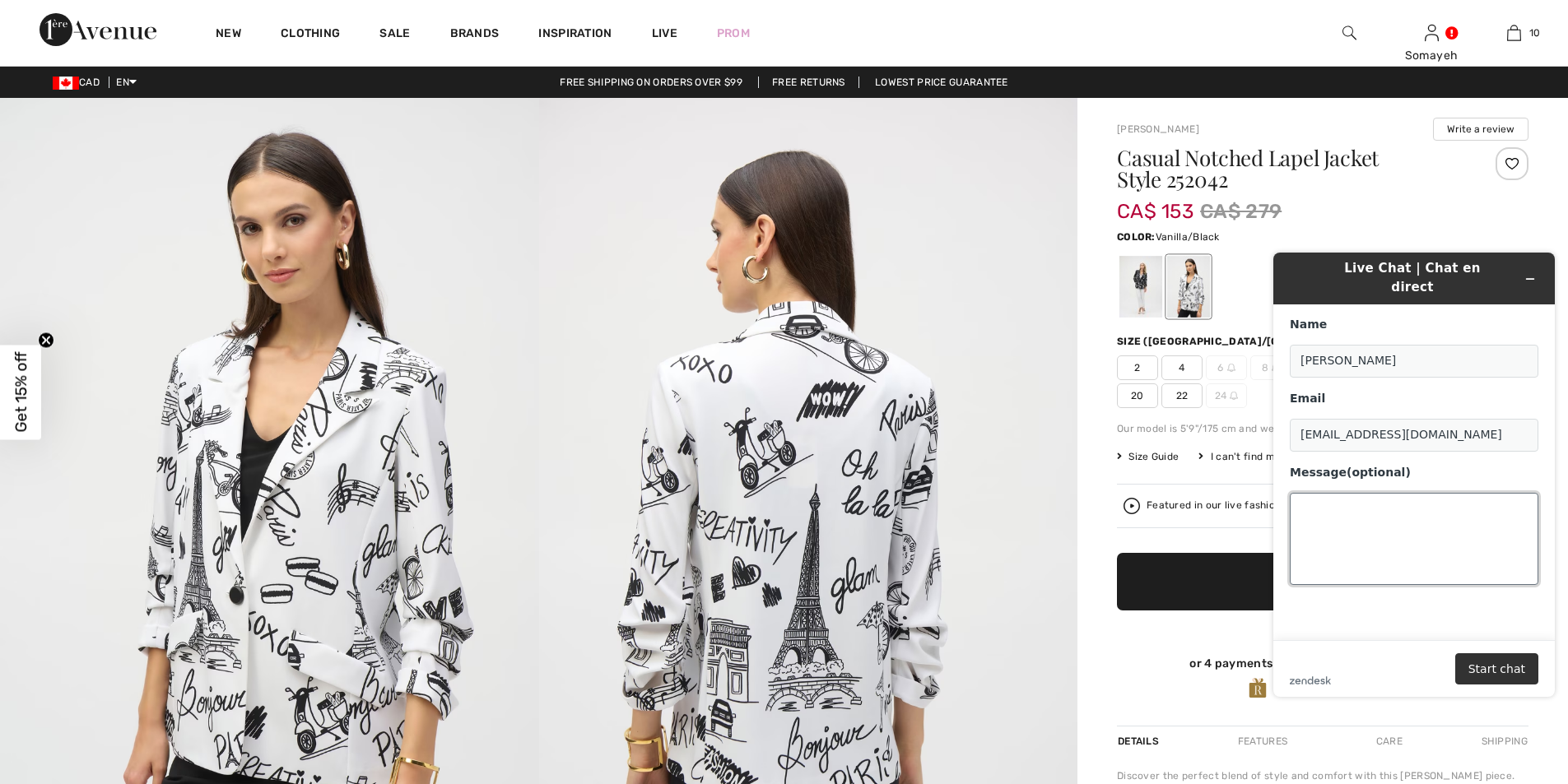
click at [1322, 512] on textarea "Message (optional)" at bounding box center [1413, 539] width 249 height 92
drag, startPoint x: 1331, startPoint y: 523, endPoint x: 1431, endPoint y: 549, distance: 103.3
click at [1436, 551] on textarea "hi, would you please check still sizr 4 is avalable?thanks" at bounding box center [1413, 539] width 249 height 92
click at [1347, 528] on textarea "hi, would you please check still sizr 4 is avalable?thanks" at bounding box center [1413, 539] width 249 height 92
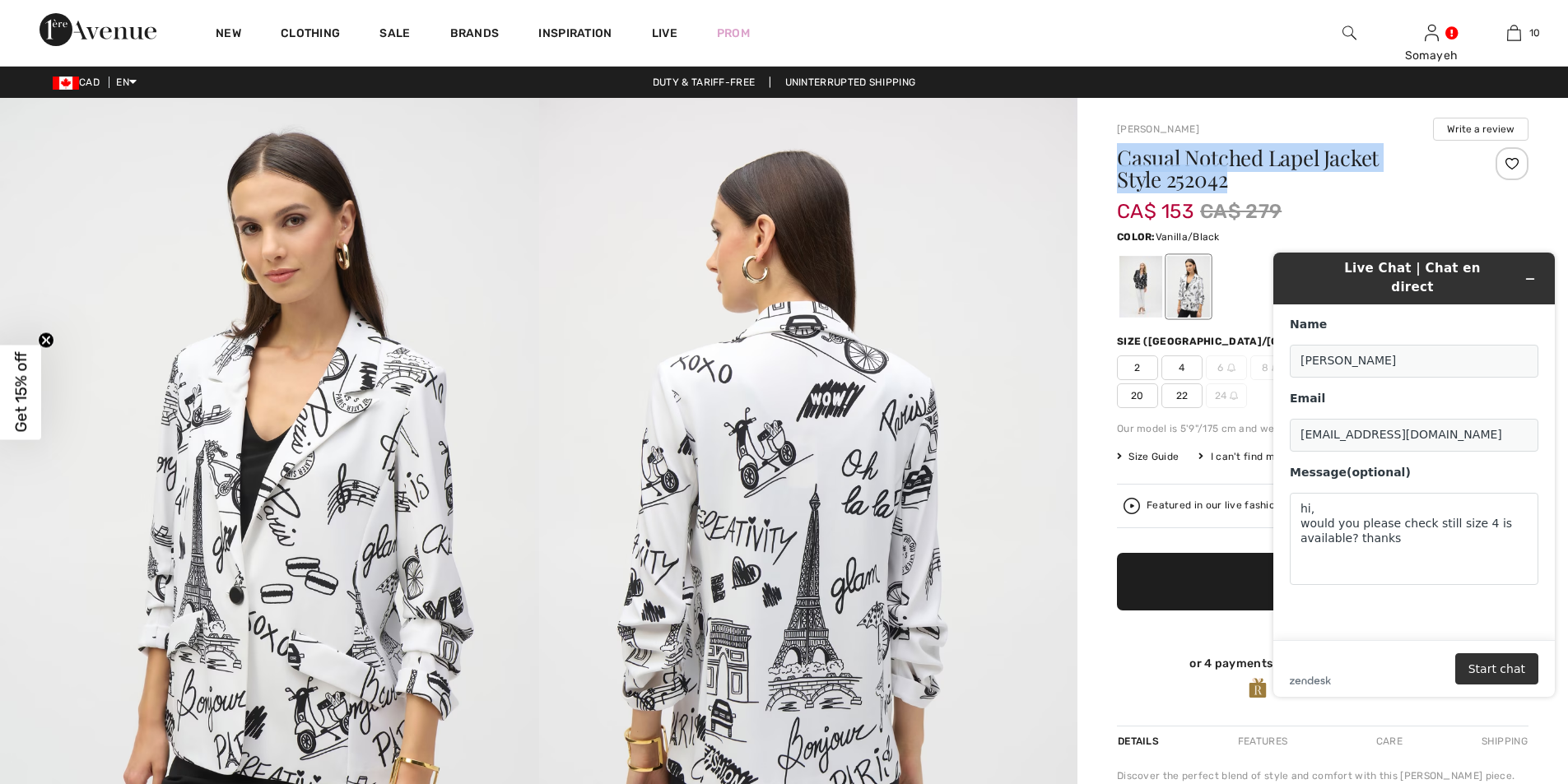
drag, startPoint x: 1229, startPoint y: 180, endPoint x: 1112, endPoint y: 146, distance: 121.8
click at [1112, 146] on div "[PERSON_NAME] Write a review Casual Notched Lapel Jacket Style 252042 CA$ 153 C…" at bounding box center [1322, 781] width 490 height 1366
copy h1 "Casual Notched Lapel Jacket Style 252042"
click at [1323, 545] on textarea "hi, would you please check still size 4 is available? thanks" at bounding box center [1413, 539] width 249 height 92
click at [1414, 524] on textarea "hi, would you please check still size 4 is available? thanks" at bounding box center [1413, 539] width 249 height 92
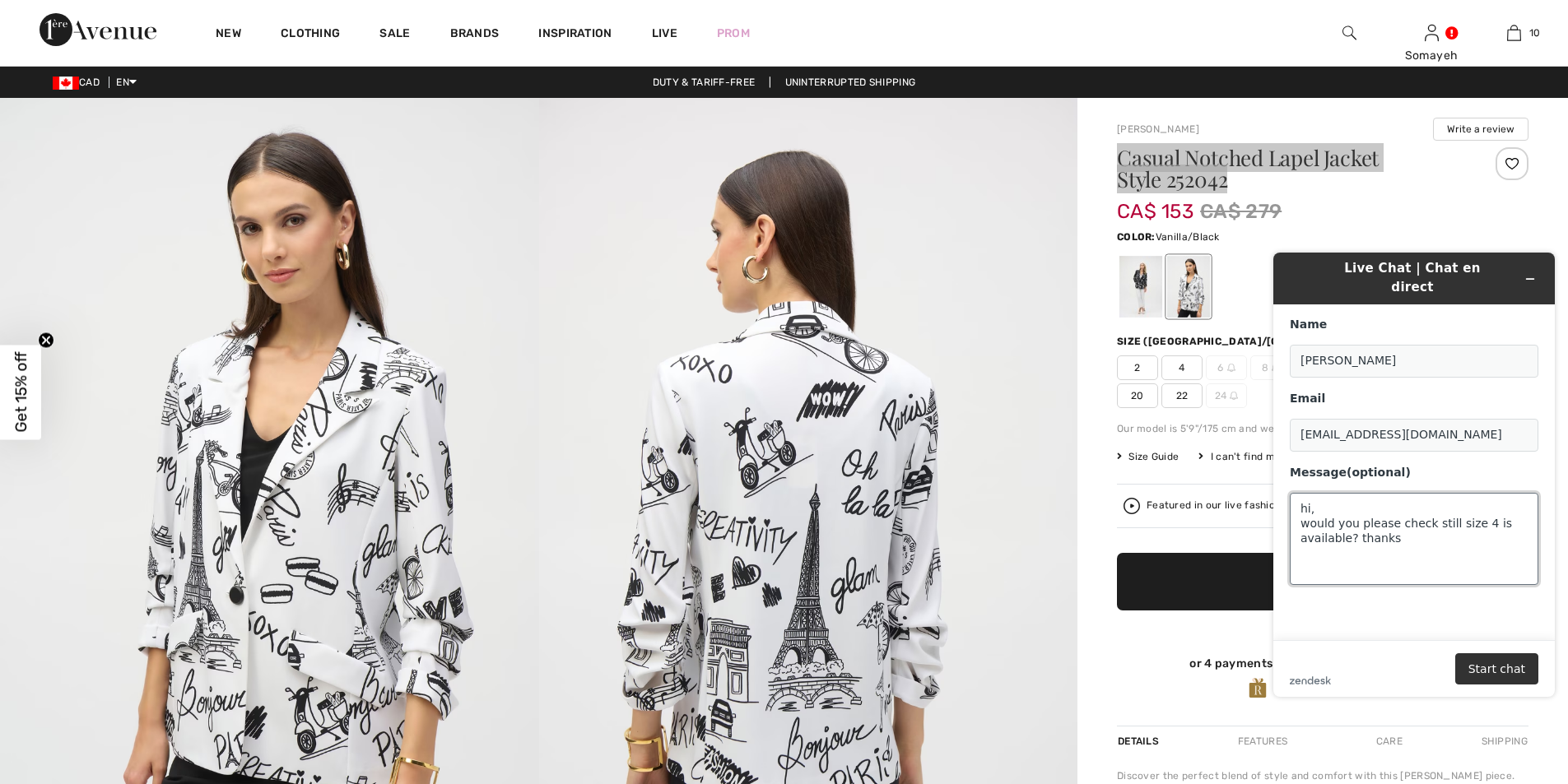
paste textarea "Casual Notched Lapel Jacket Style 252042"
type textarea "hi, would you please check still size 4 is available? thanks Casual Notched Lap…"
click at [1509, 672] on button "Start chat" at bounding box center [1496, 668] width 83 height 31
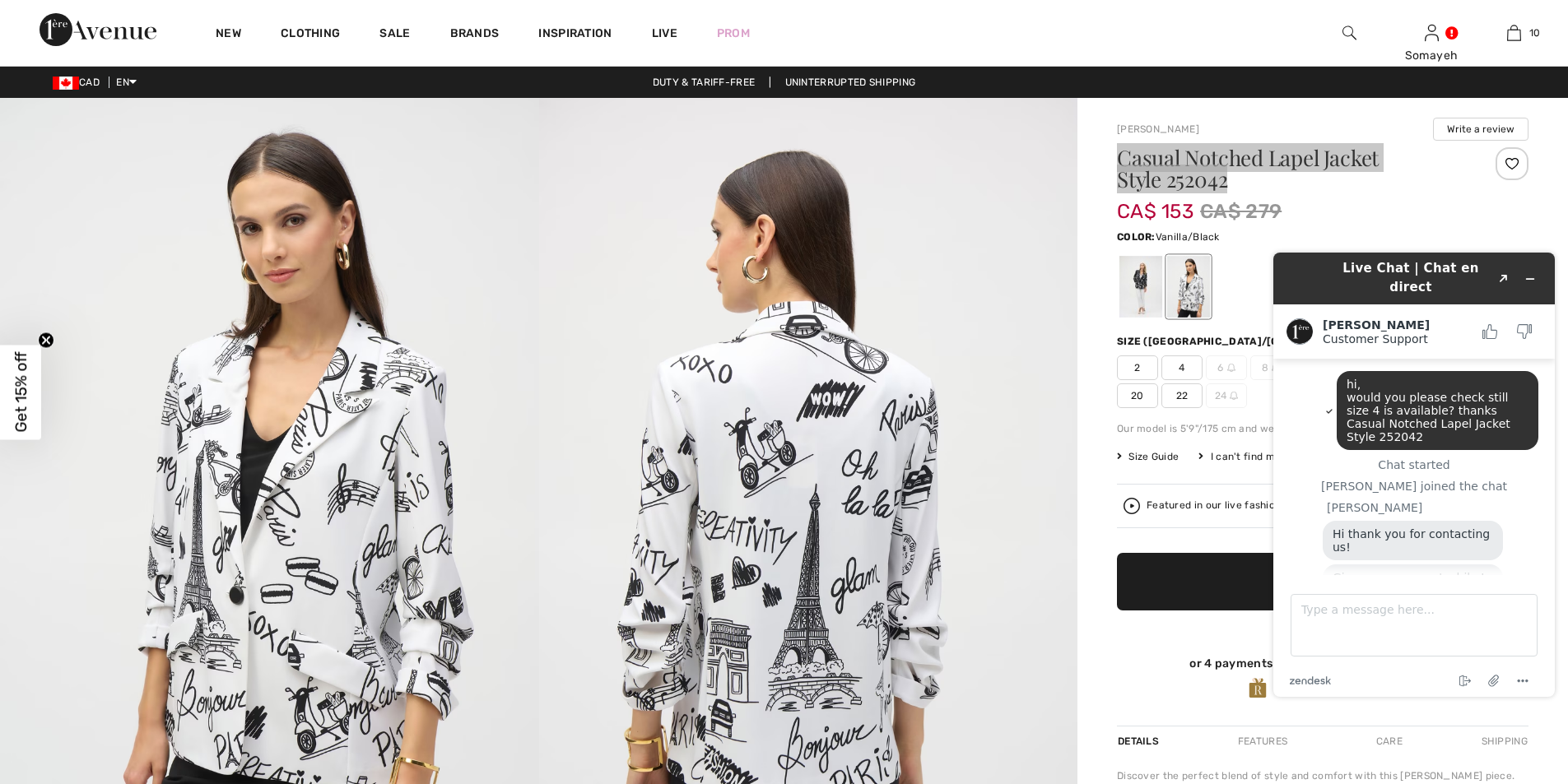
scroll to position [59, 0]
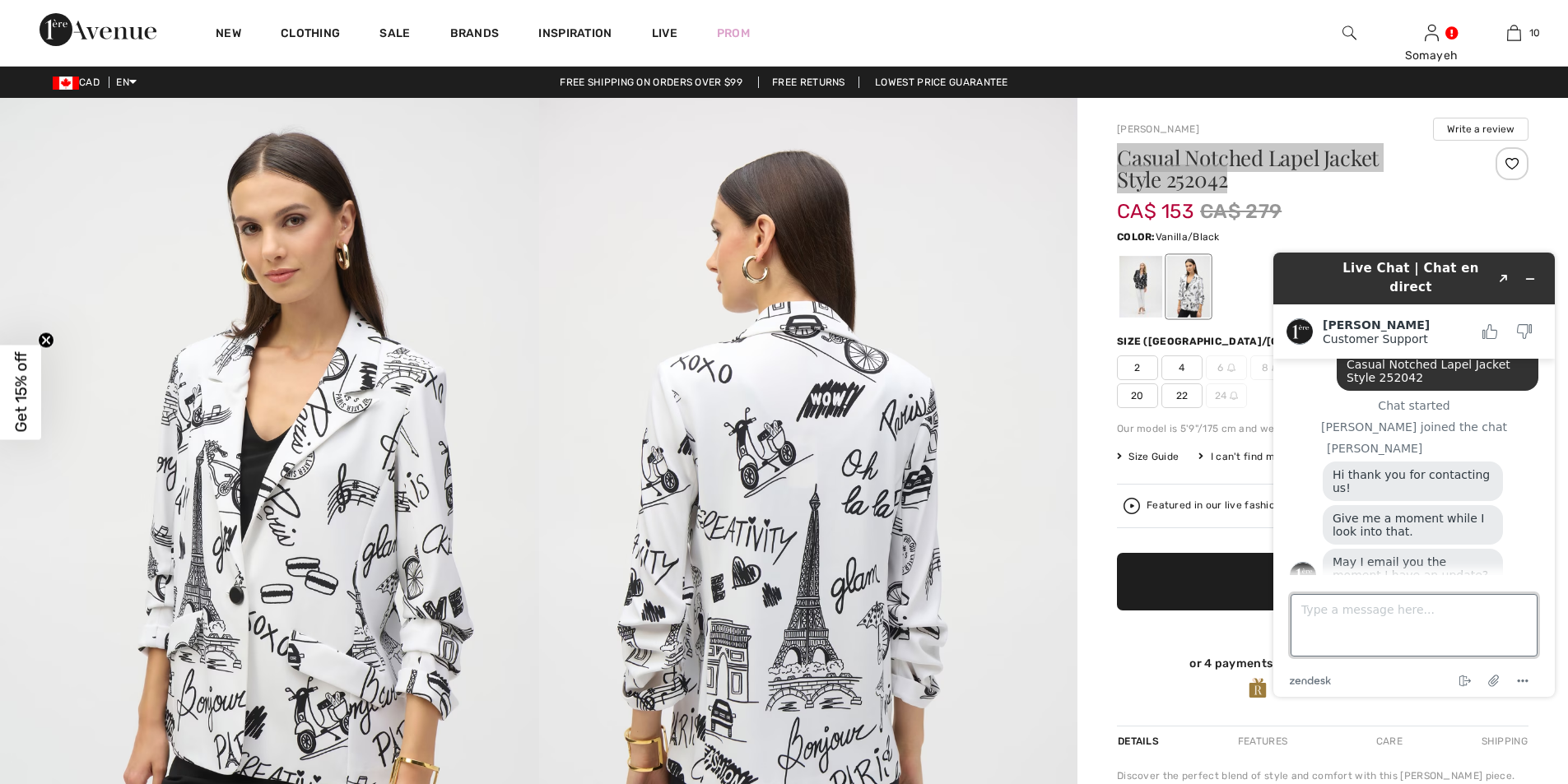
click at [1343, 620] on textarea "Type a message here..." at bounding box center [1413, 625] width 247 height 62
type textarea "yes, please"
